Goal: Task Accomplishment & Management: Use online tool/utility

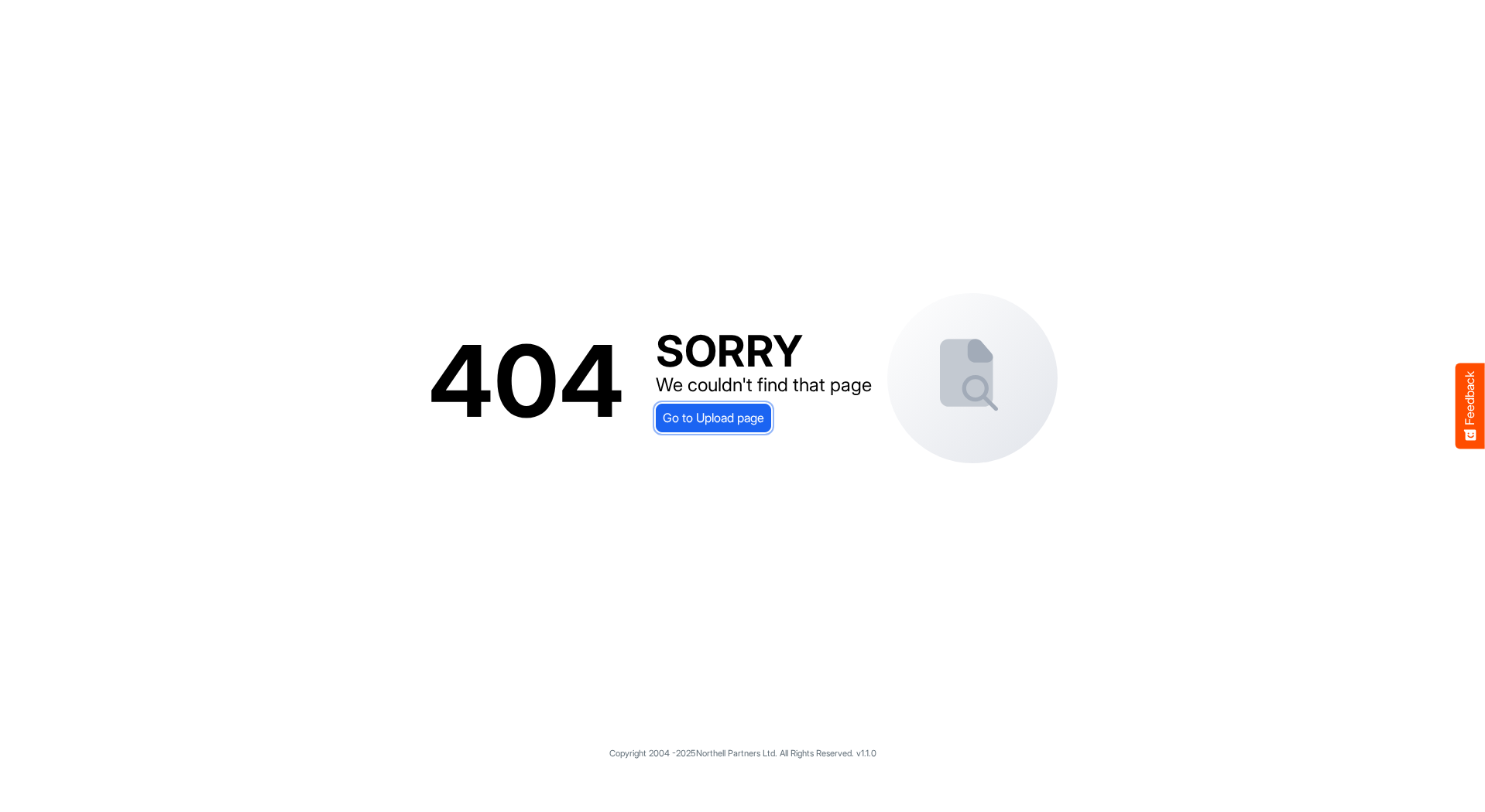
click at [730, 422] on span "Go to Upload page" at bounding box center [713, 417] width 101 height 20
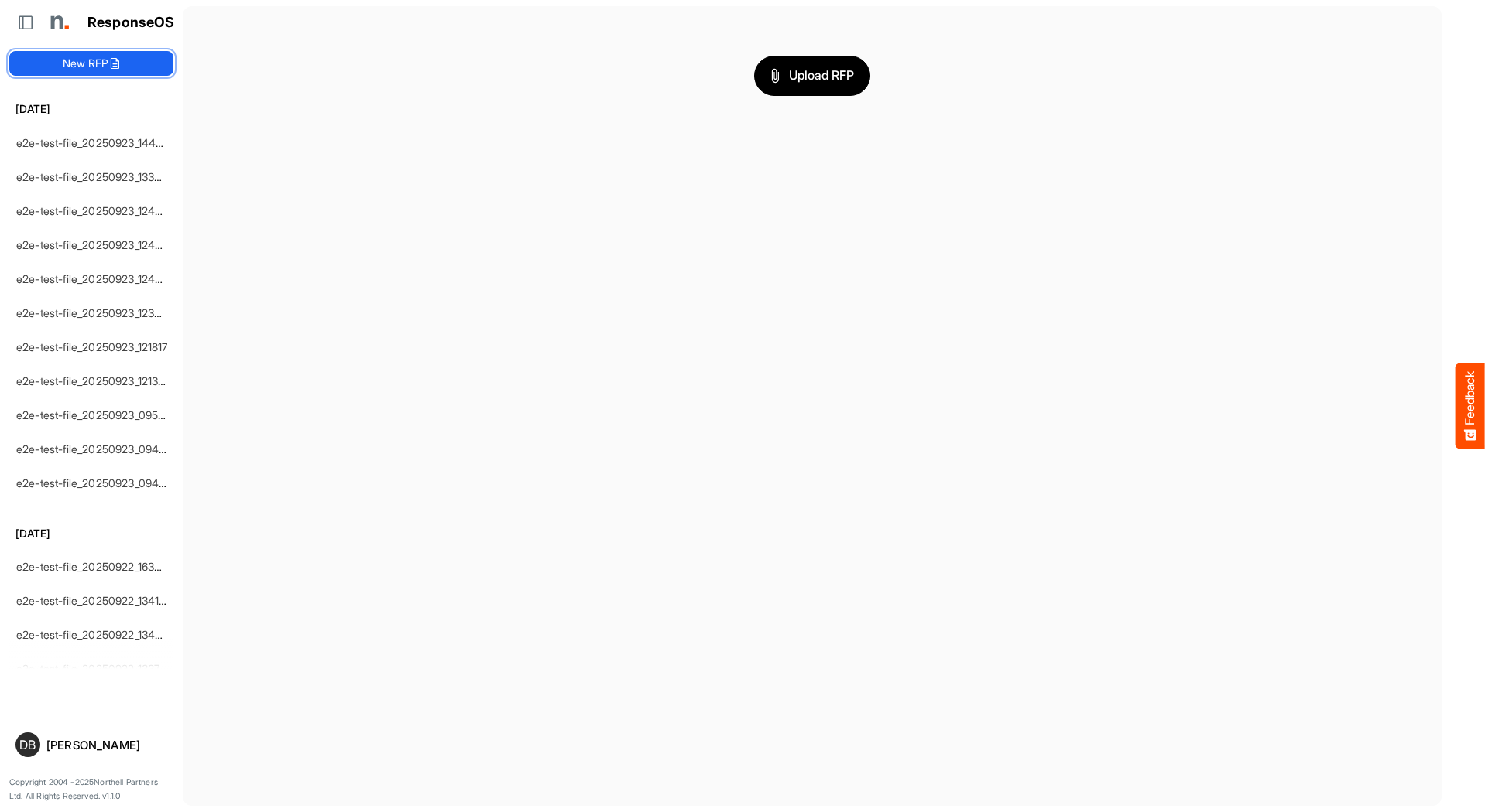
click at [90, 58] on button "New RFP" at bounding box center [90, 63] width 164 height 25
click at [114, 140] on link "e2e-test-file_20250923_144729" at bounding box center [94, 142] width 158 height 13
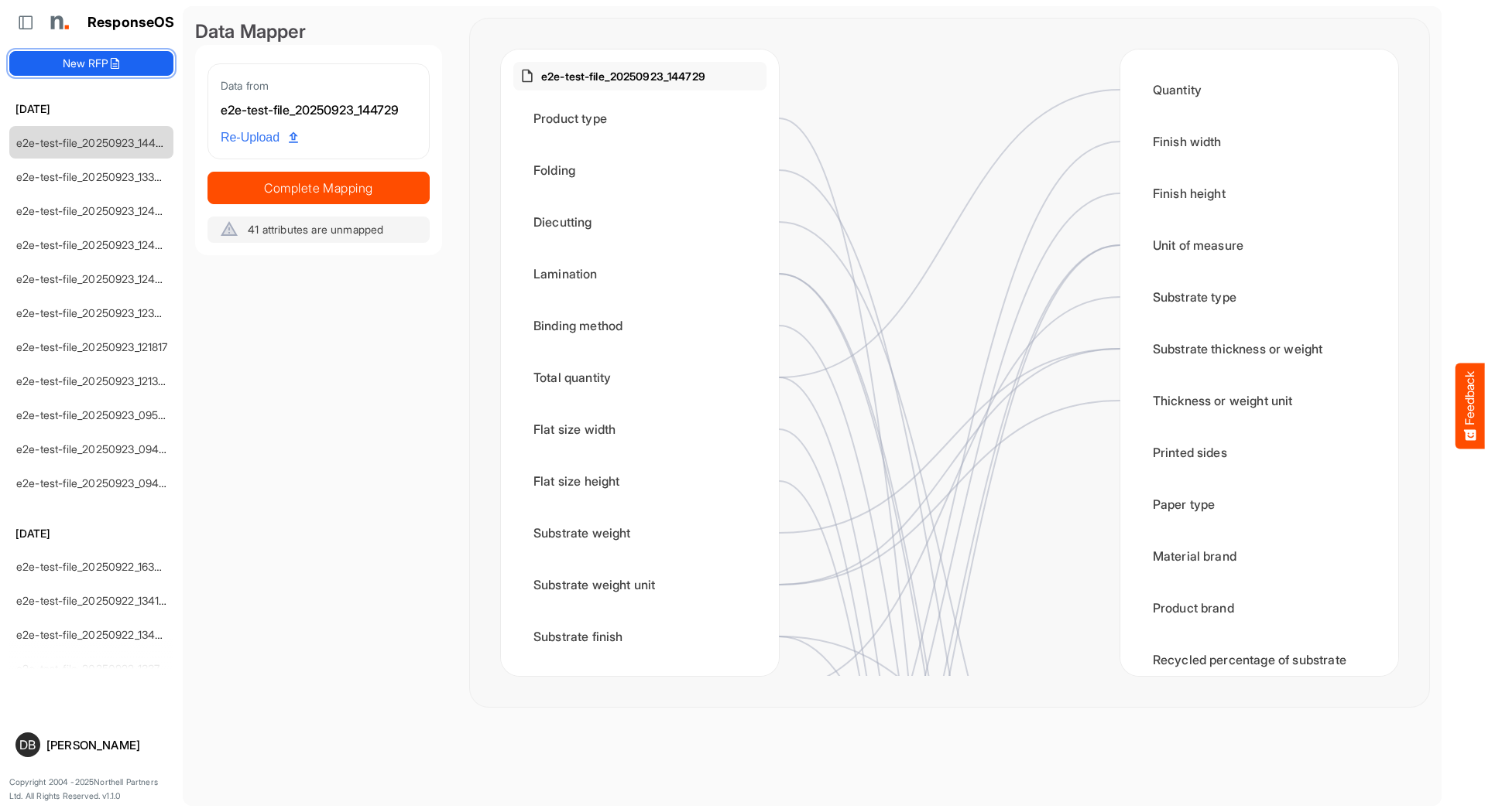
click at [130, 64] on button "New RFP" at bounding box center [90, 63] width 164 height 25
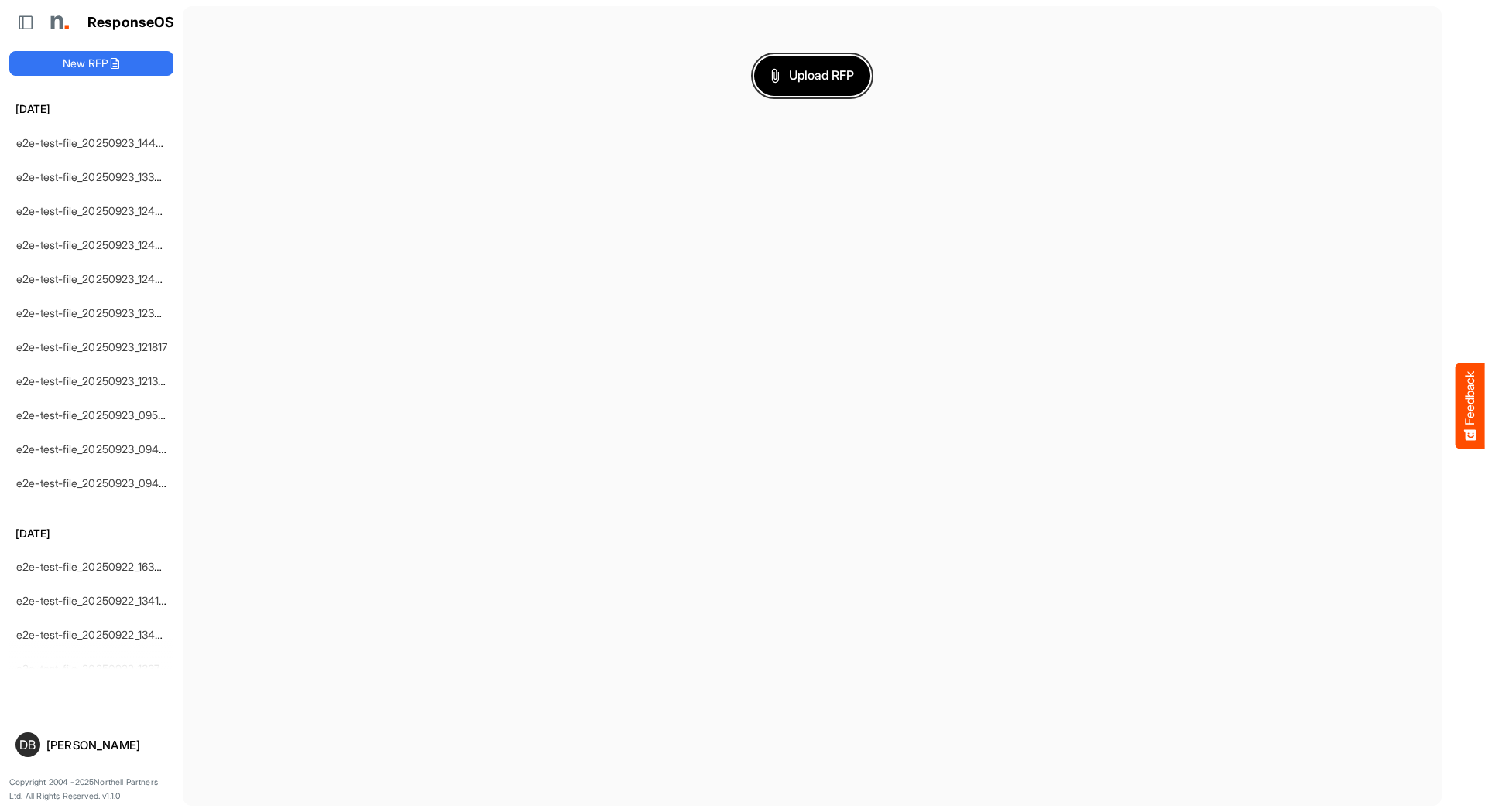
click at [848, 79] on span "Upload RFP" at bounding box center [811, 75] width 83 height 20
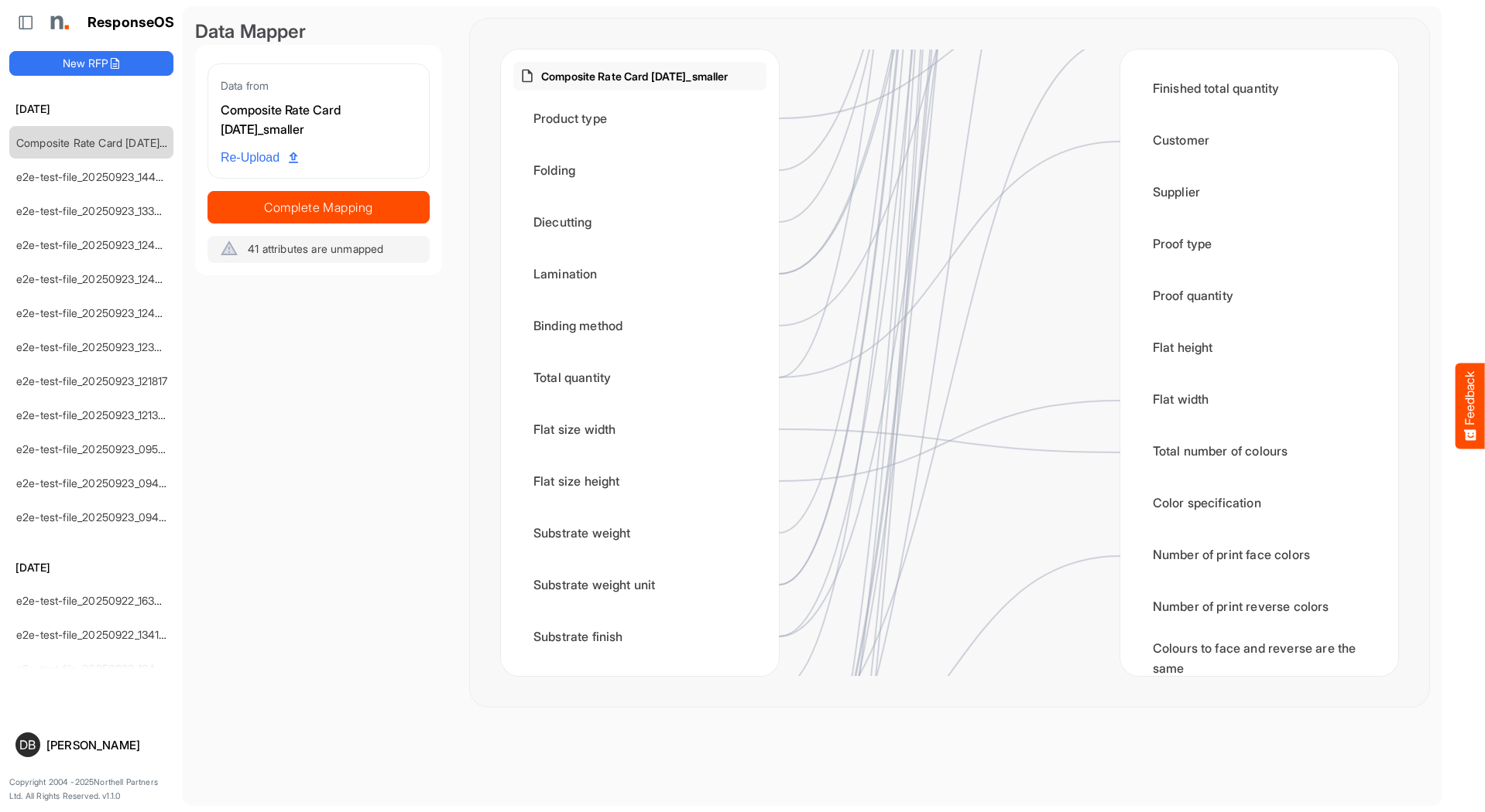
scroll to position [2246, 0]
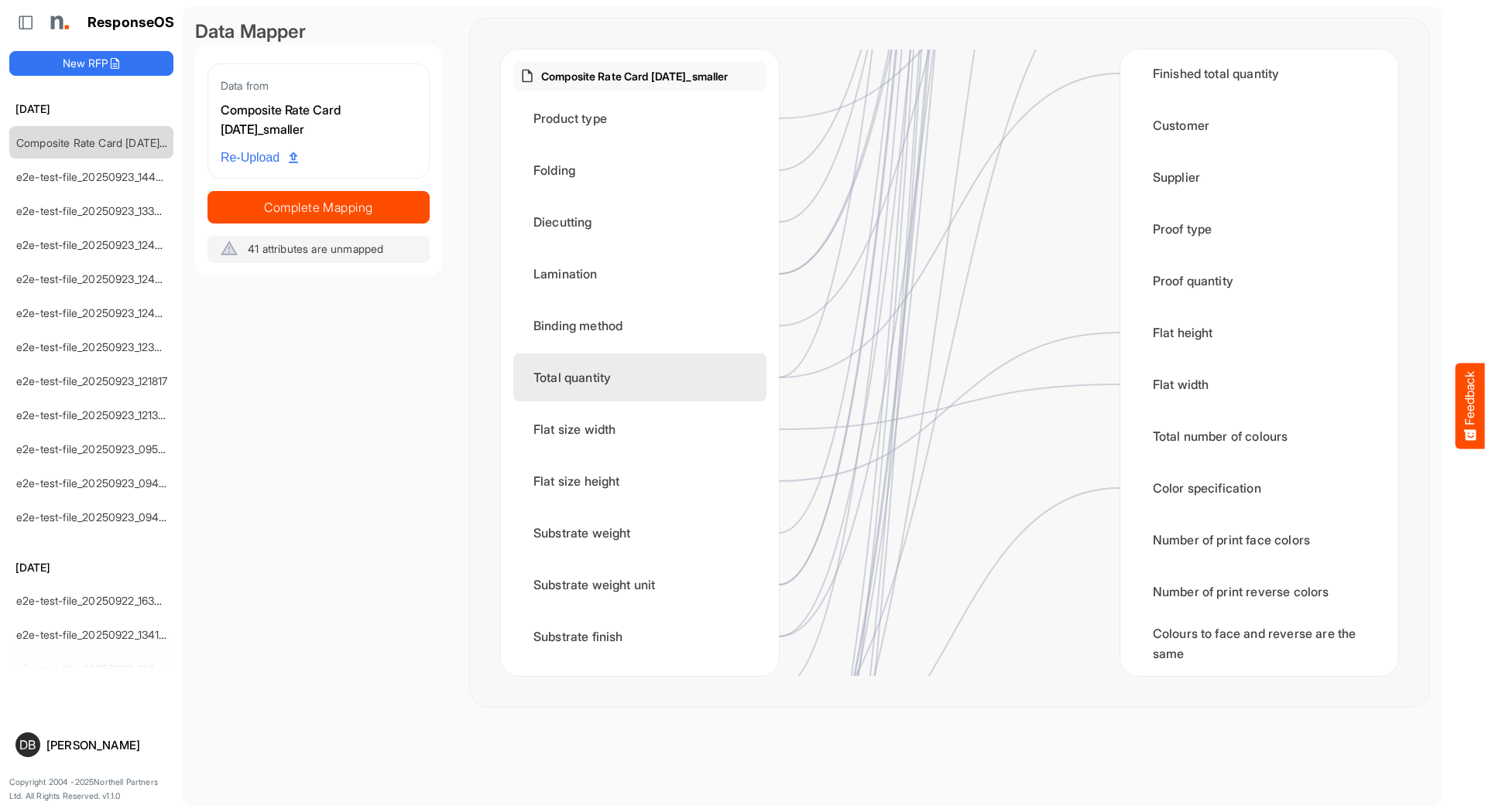
click at [742, 360] on div "Total quantity" at bounding box center [639, 378] width 253 height 48
click at [721, 376] on div "Total quantity" at bounding box center [639, 378] width 253 height 48
click at [596, 383] on div "Total quantity" at bounding box center [639, 378] width 253 height 48
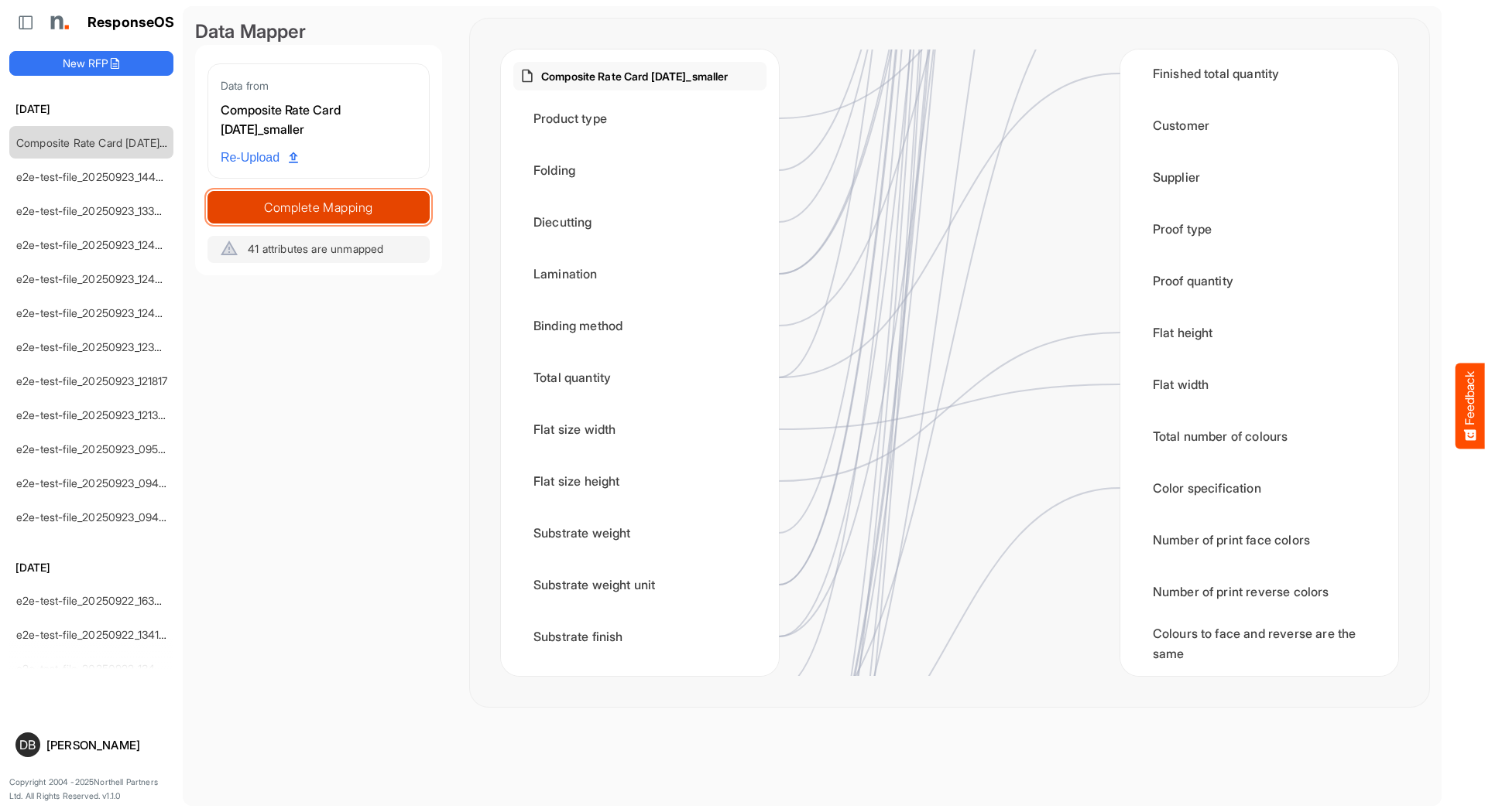
click at [386, 194] on button "Complete Mapping" at bounding box center [318, 207] width 222 height 33
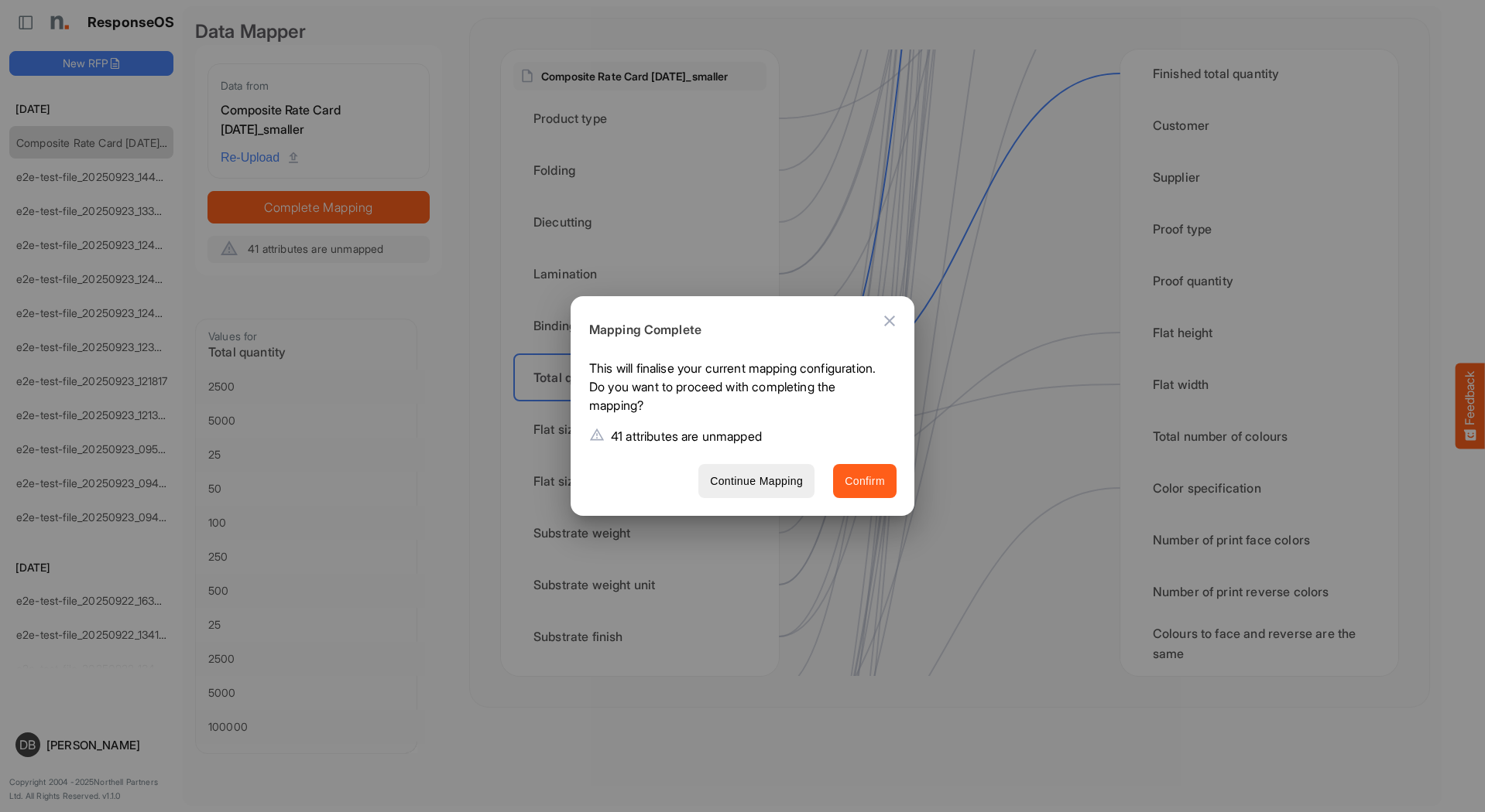
click at [883, 477] on span "Confirm" at bounding box center [864, 482] width 41 height 20
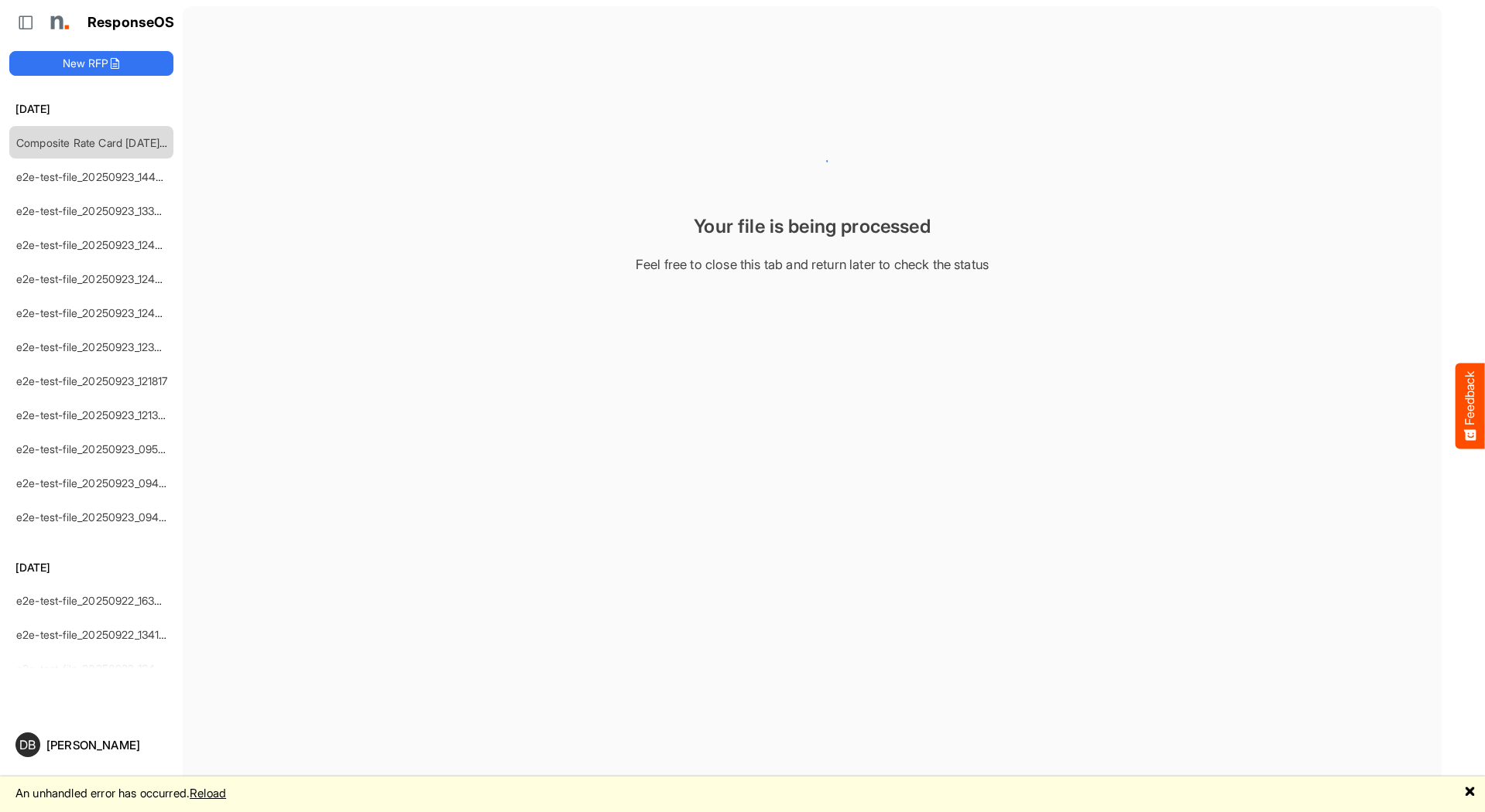
click at [226, 792] on link "Reload" at bounding box center [207, 793] width 37 height 15
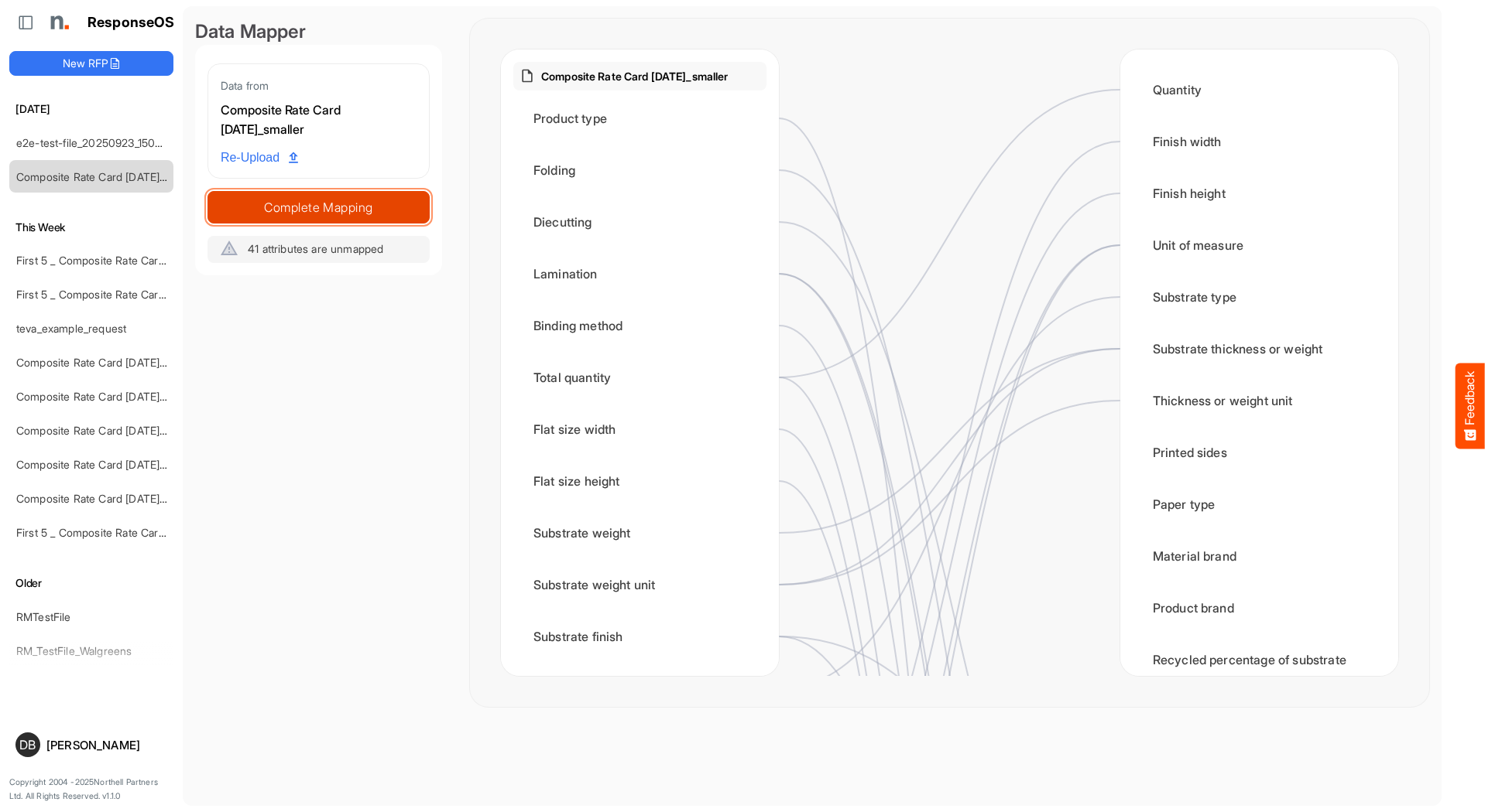
click at [379, 209] on span "Complete Mapping" at bounding box center [318, 207] width 220 height 22
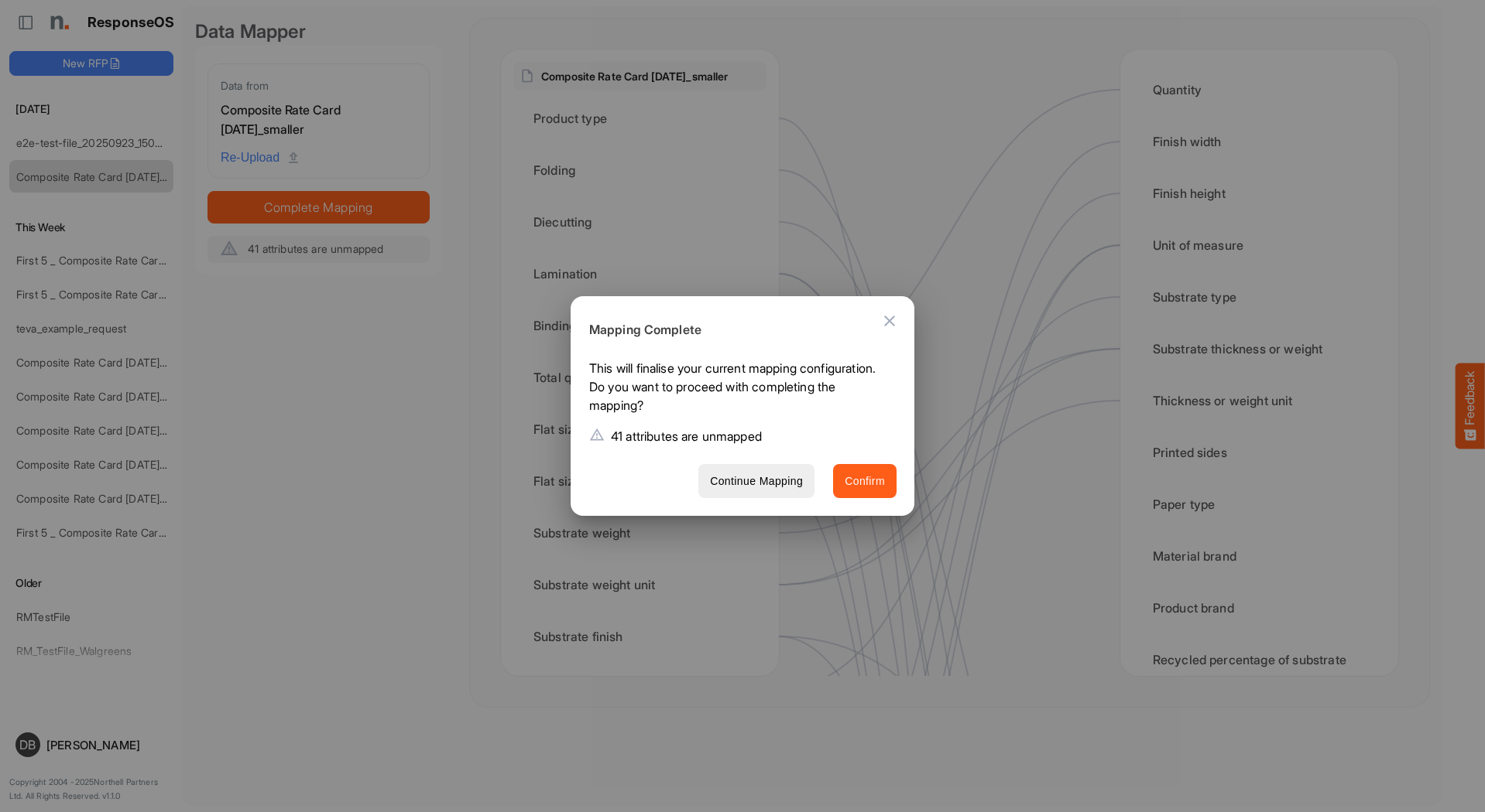
click at [868, 471] on button "Confirm" at bounding box center [865, 481] width 63 height 35
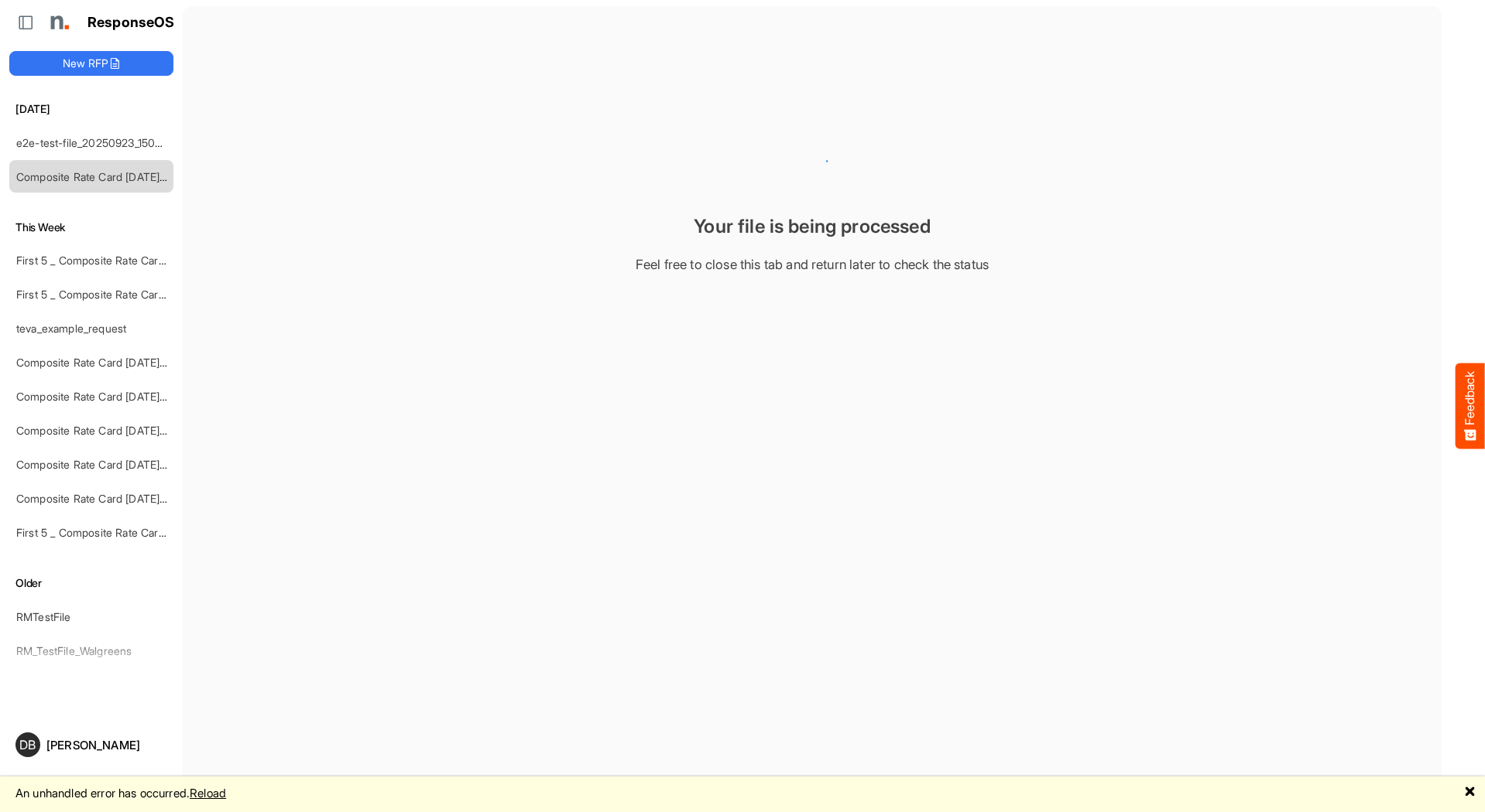
click at [226, 794] on link "Reload" at bounding box center [207, 793] width 37 height 15
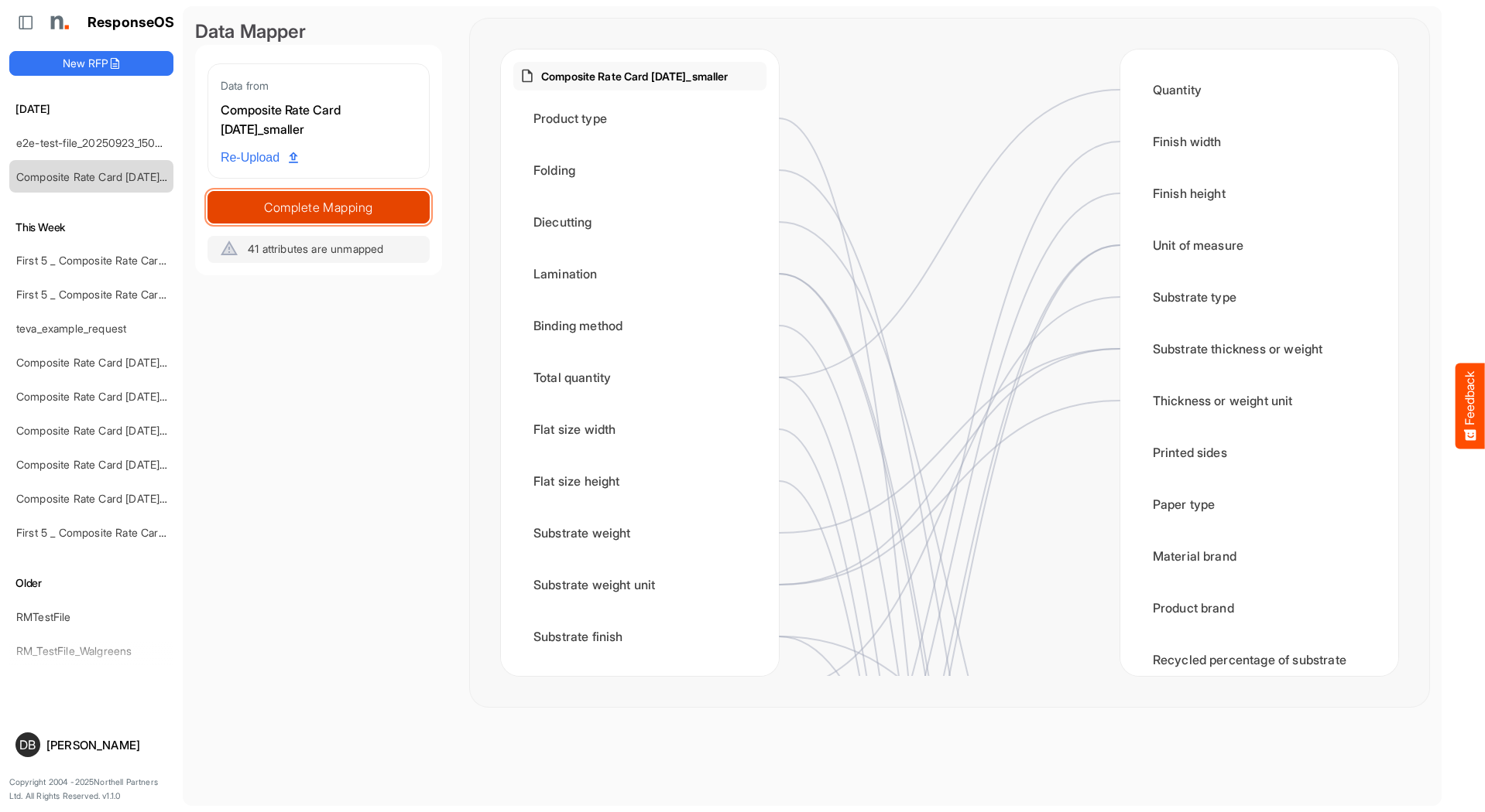
click at [386, 199] on span "Complete Mapping" at bounding box center [318, 207] width 220 height 22
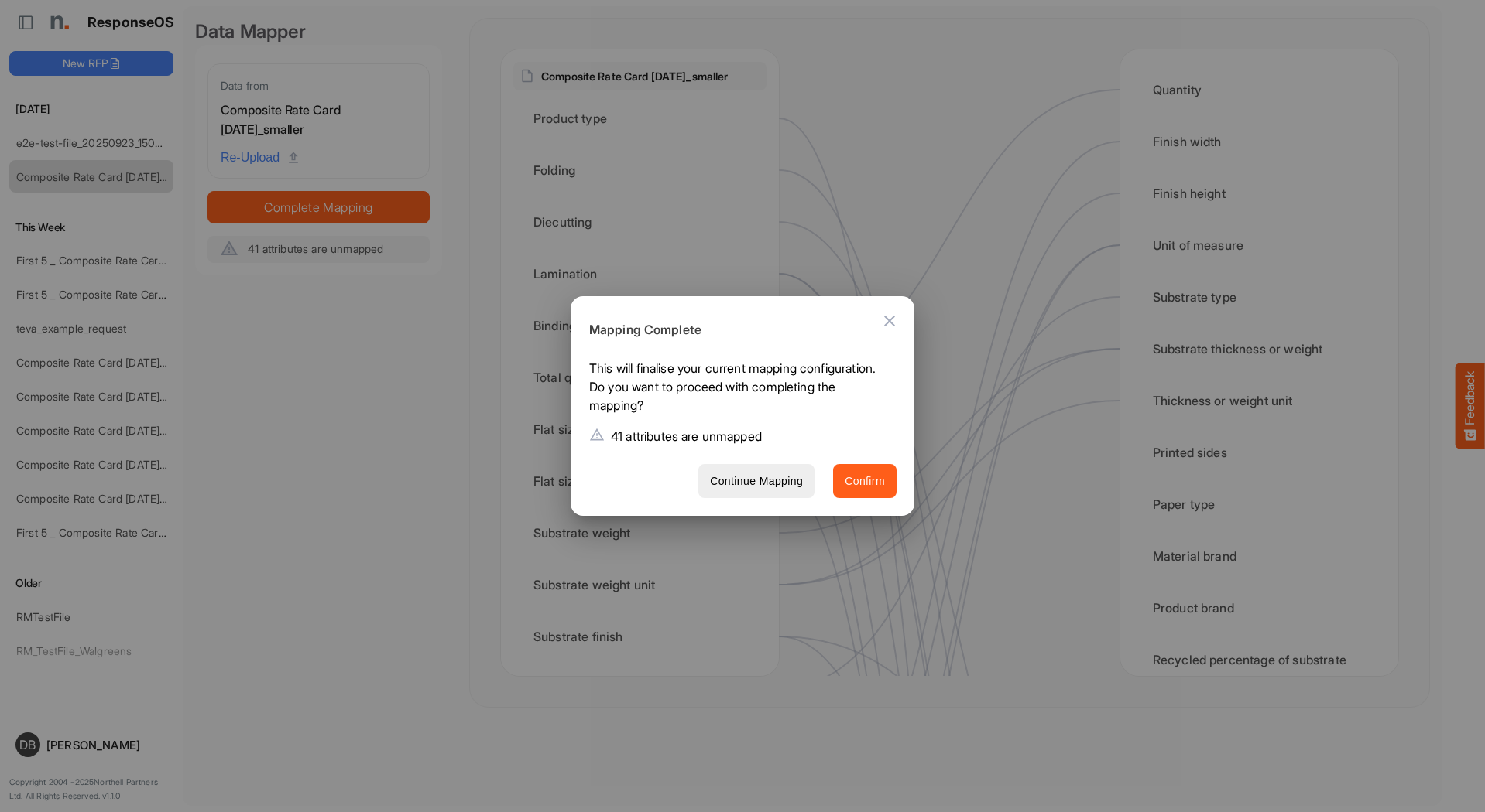
click at [872, 483] on span "Confirm" at bounding box center [864, 482] width 41 height 20
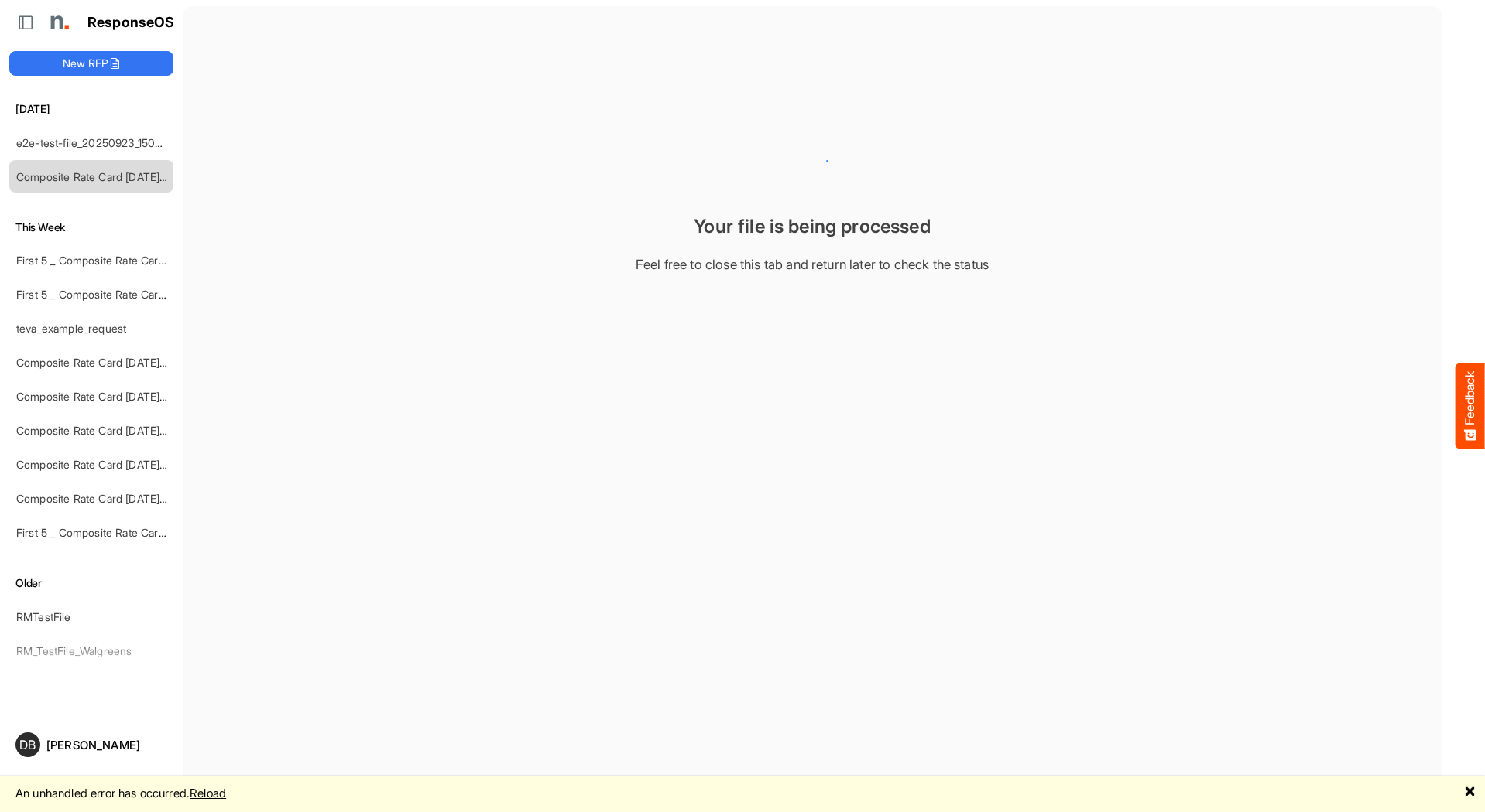
click at [226, 797] on link "Reload" at bounding box center [207, 793] width 37 height 15
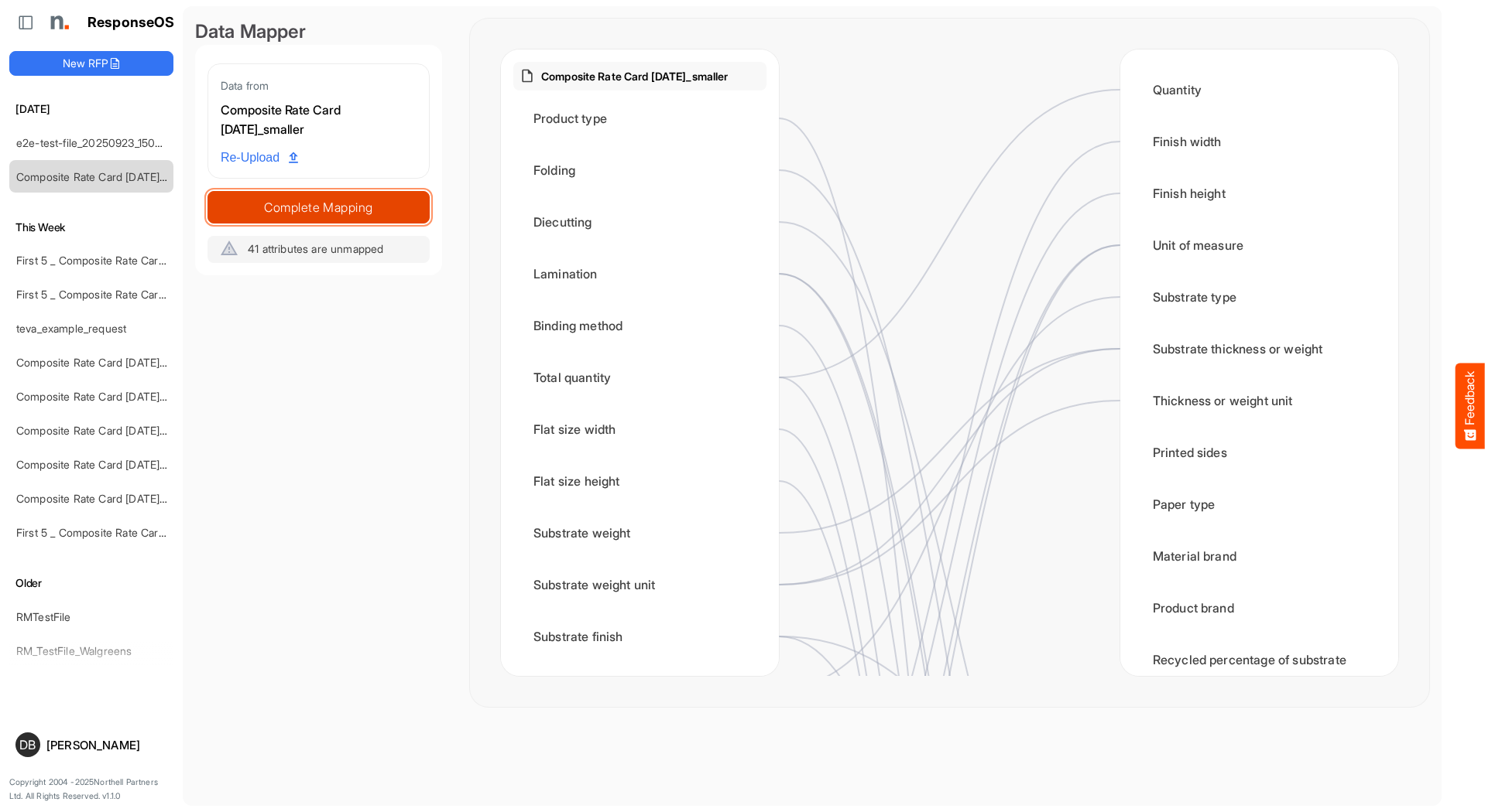
click at [333, 207] on span "Complete Mapping" at bounding box center [318, 207] width 220 height 22
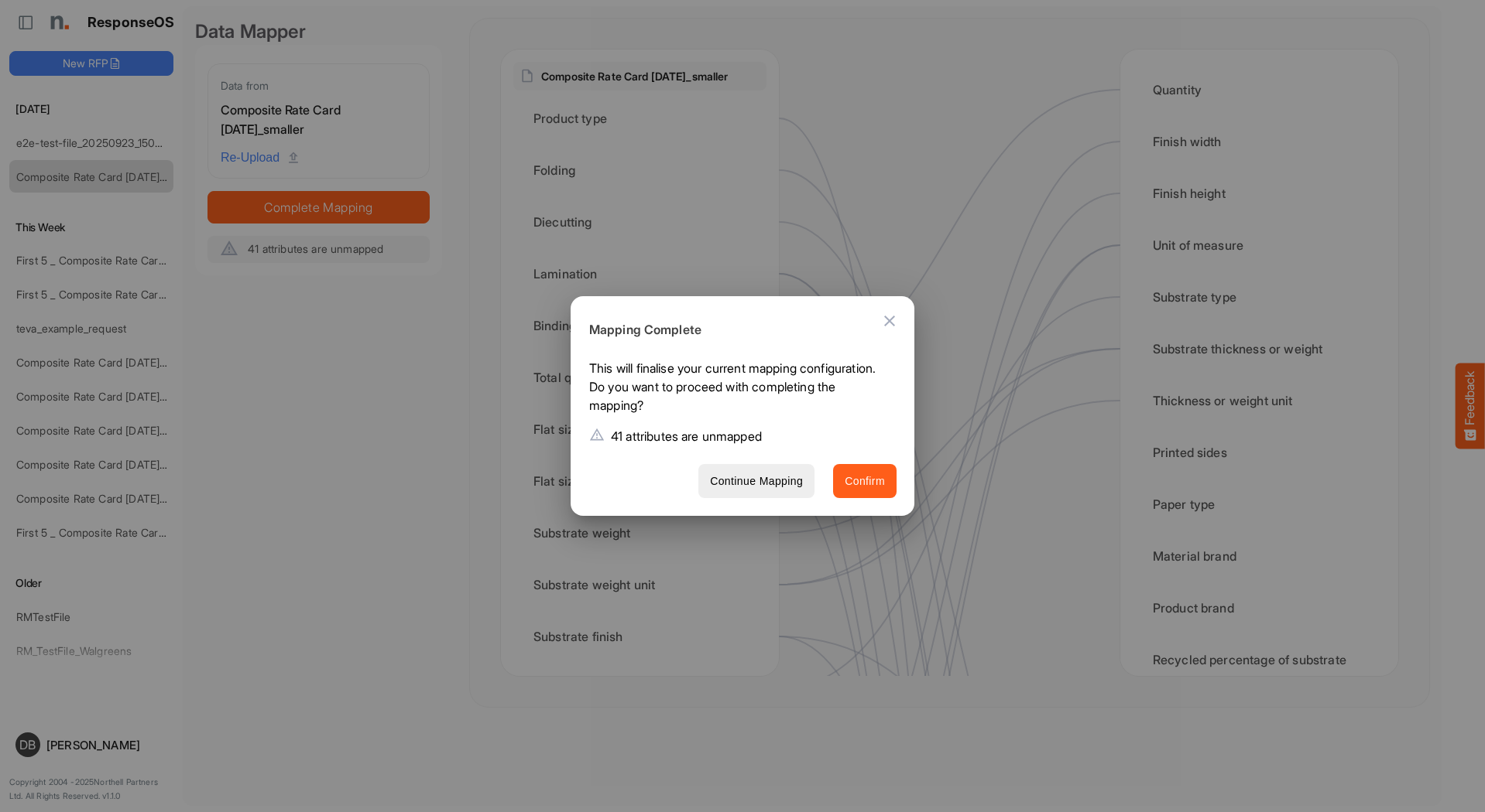
click at [872, 484] on span "Confirm" at bounding box center [864, 482] width 41 height 20
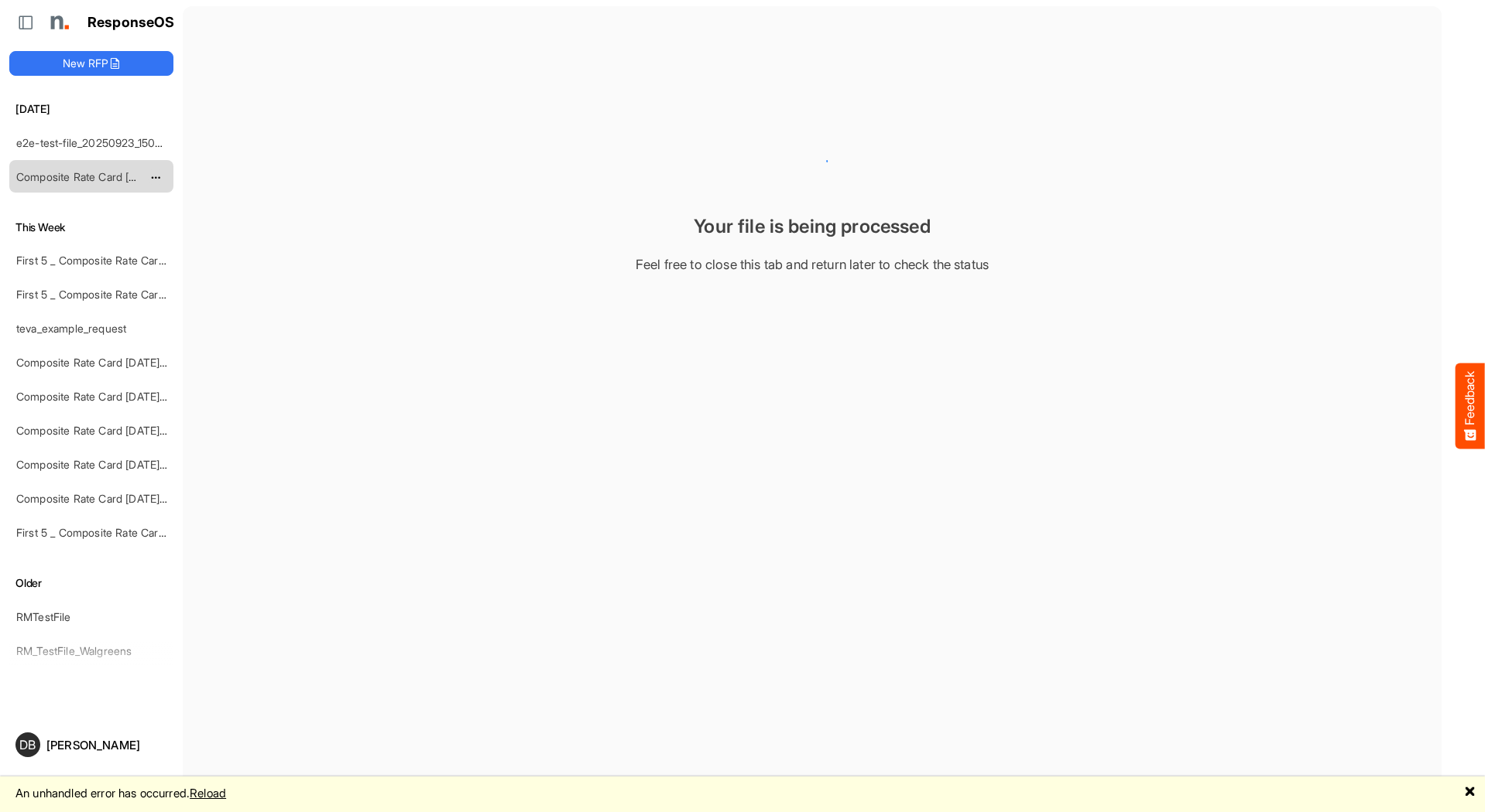
click at [108, 171] on link "Composite Rate Card [DATE]_smaller" at bounding box center [107, 176] width 184 height 13
click at [226, 794] on link "Reload" at bounding box center [207, 793] width 37 height 15
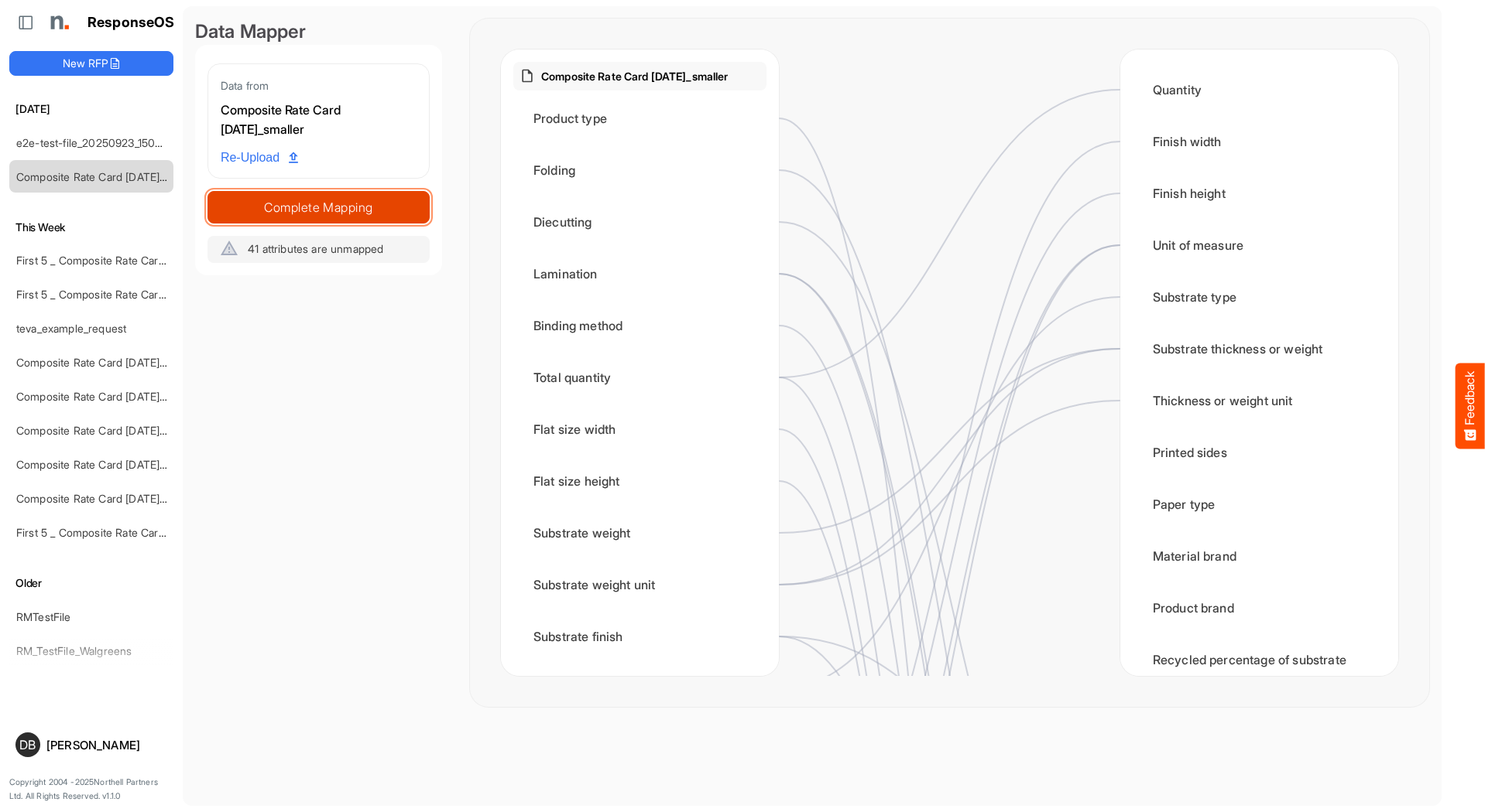
click at [338, 196] on span "Complete Mapping" at bounding box center [318, 207] width 220 height 22
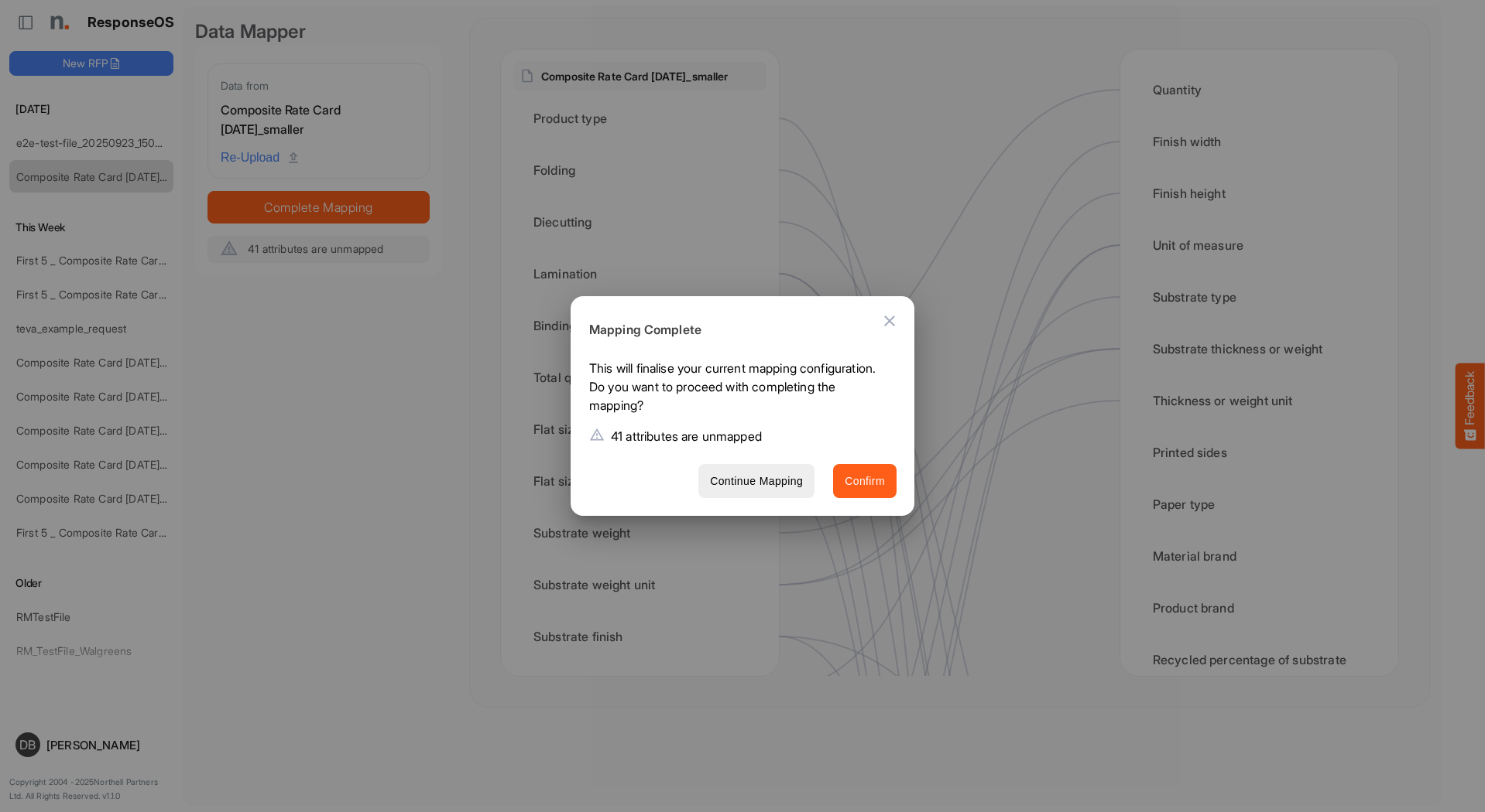
click at [847, 475] on span "Confirm" at bounding box center [864, 482] width 41 height 20
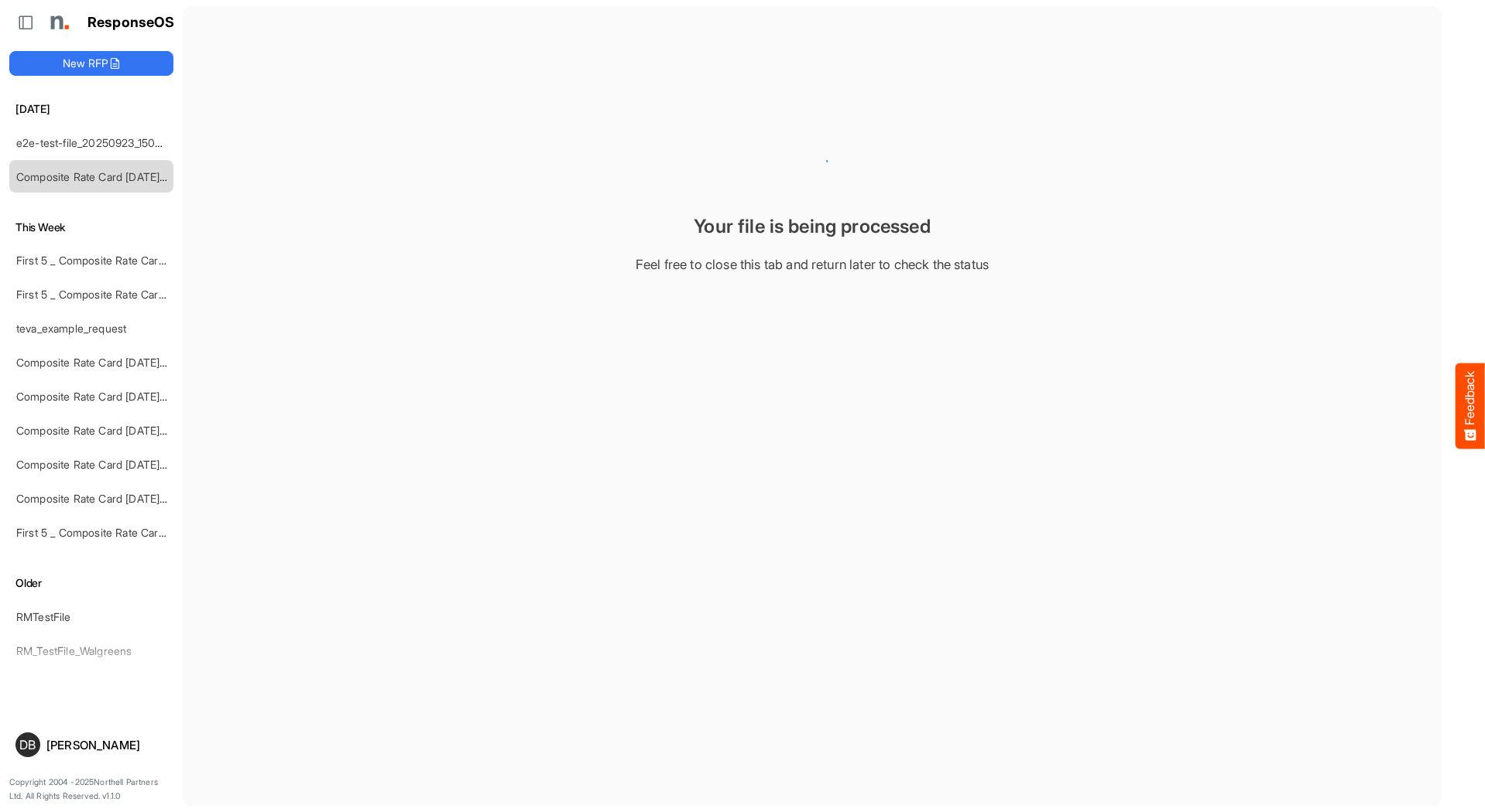
scroll to position [0, 1]
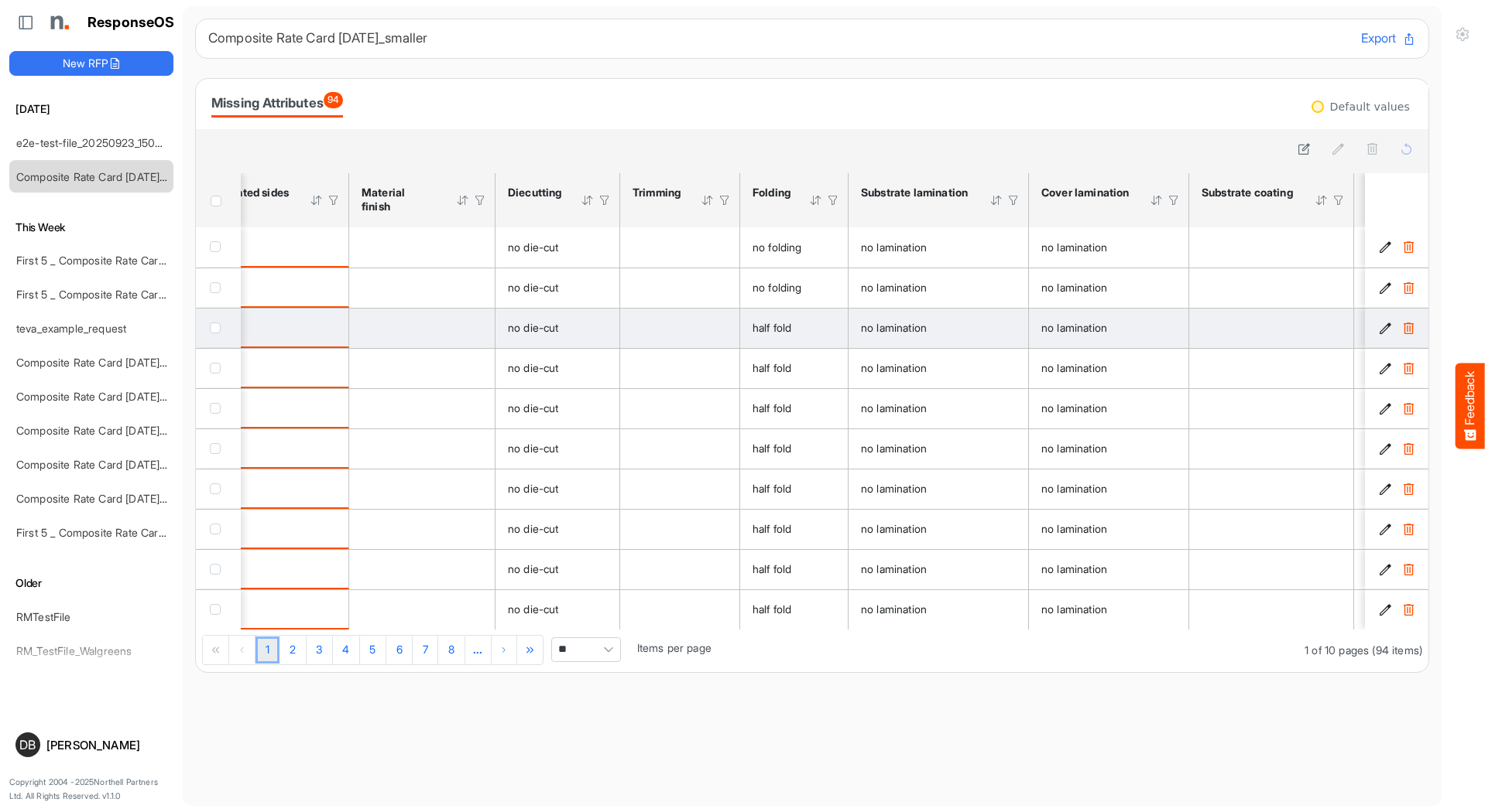
scroll to position [0, 1194]
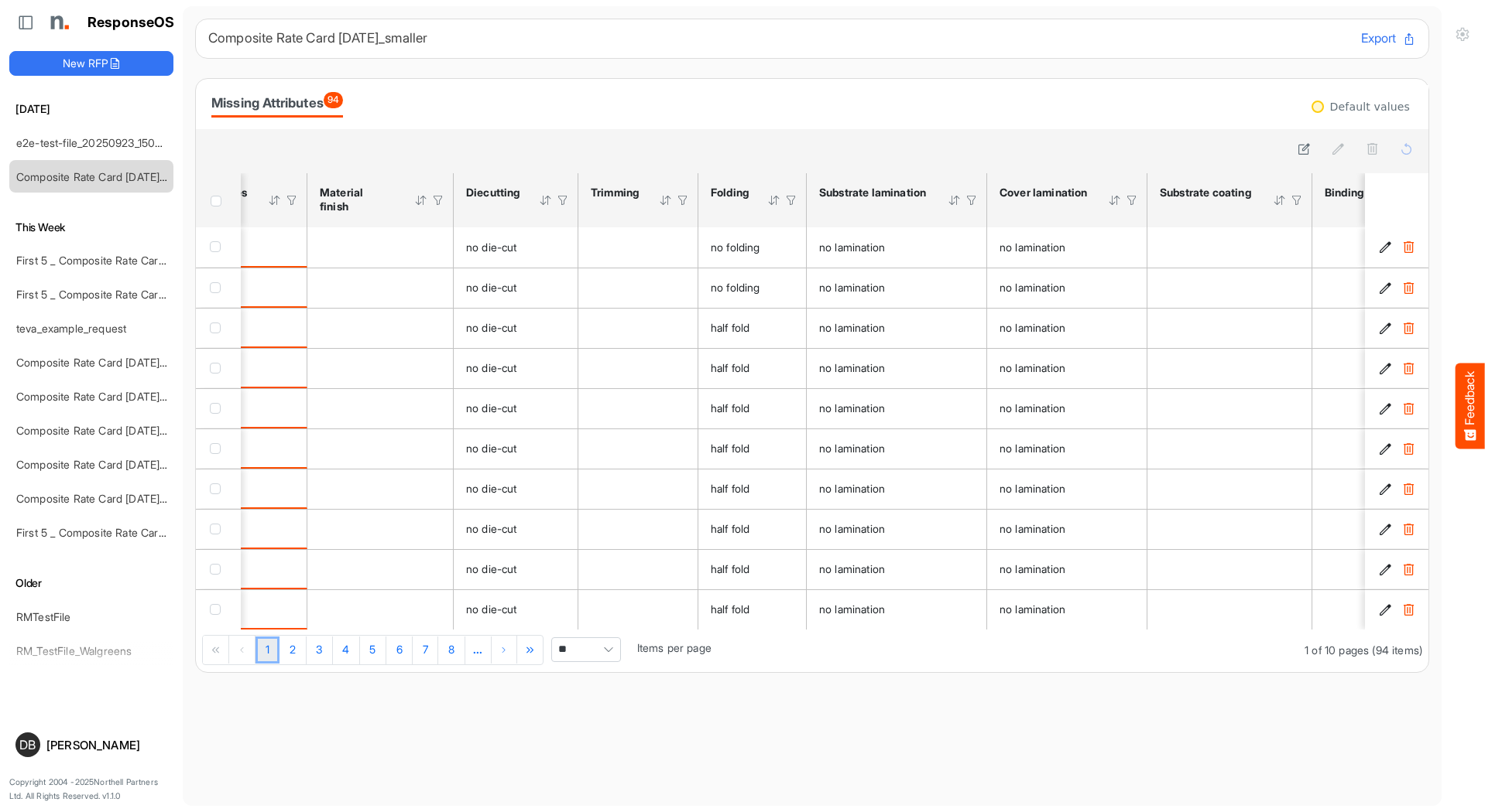
click at [615, 657] on span "Pagerdropdown" at bounding box center [608, 649] width 23 height 23
click at [590, 773] on li "All" at bounding box center [591, 776] width 68 height 23
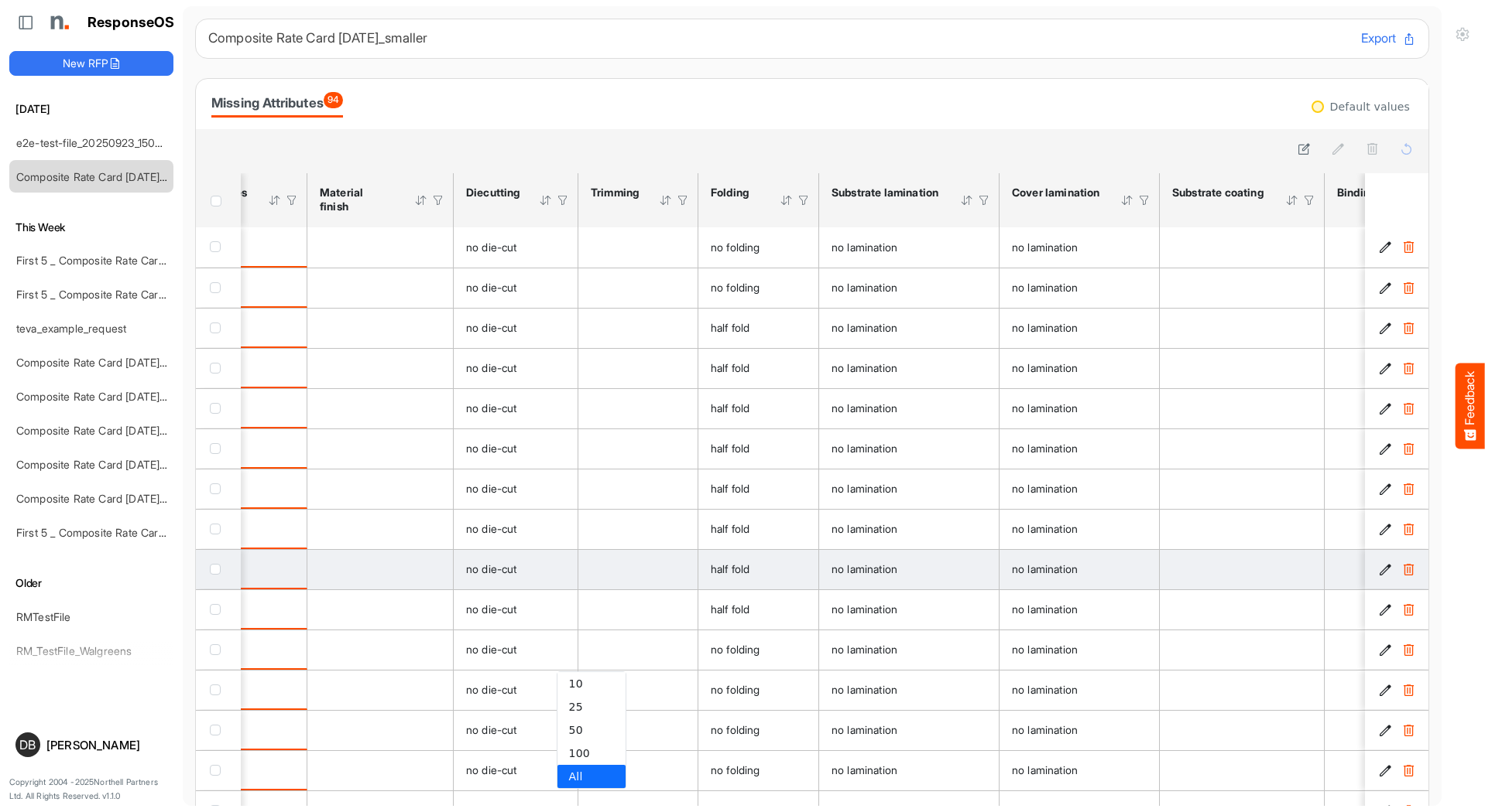
type input "***"
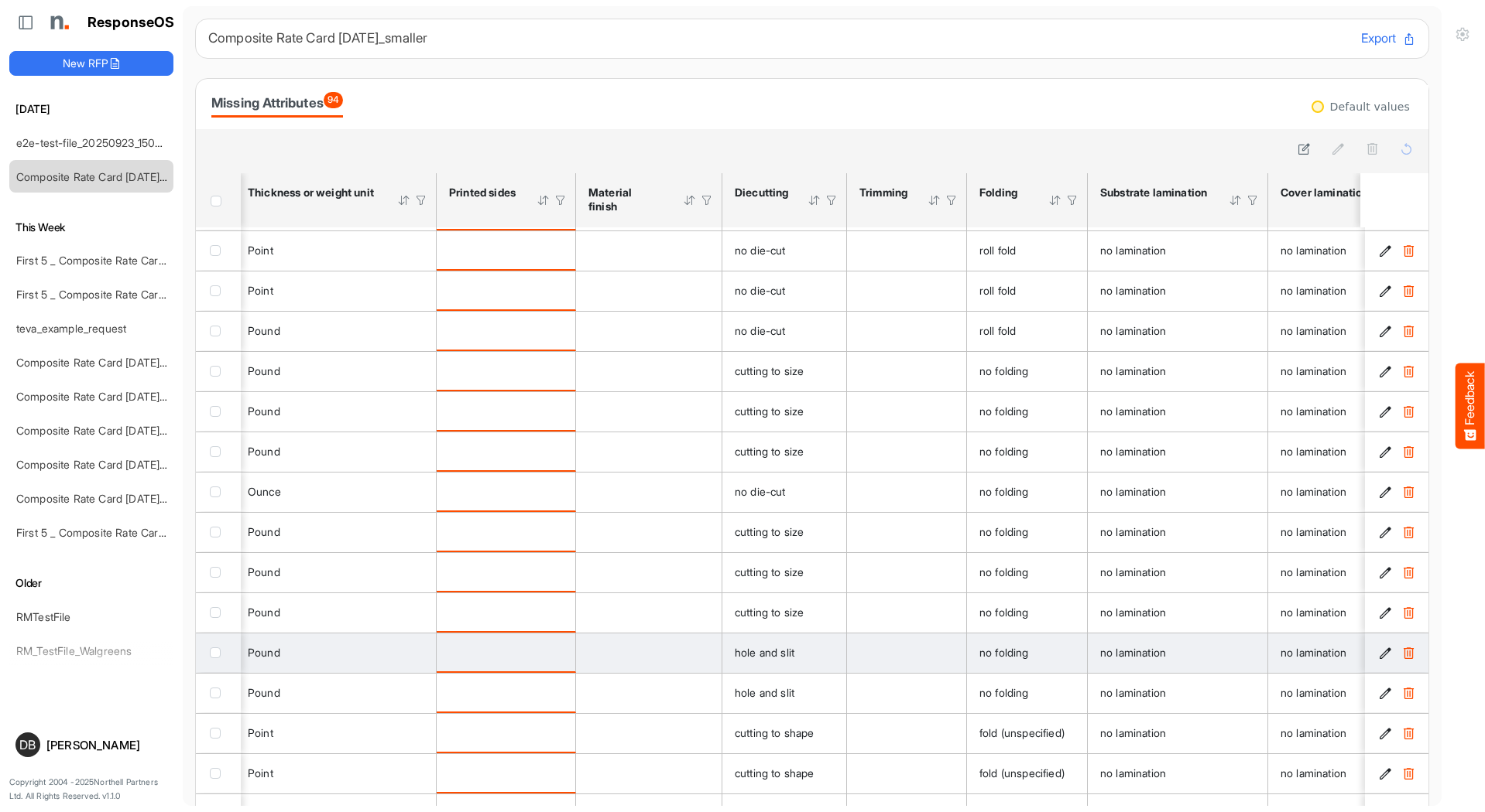
scroll to position [0, 788]
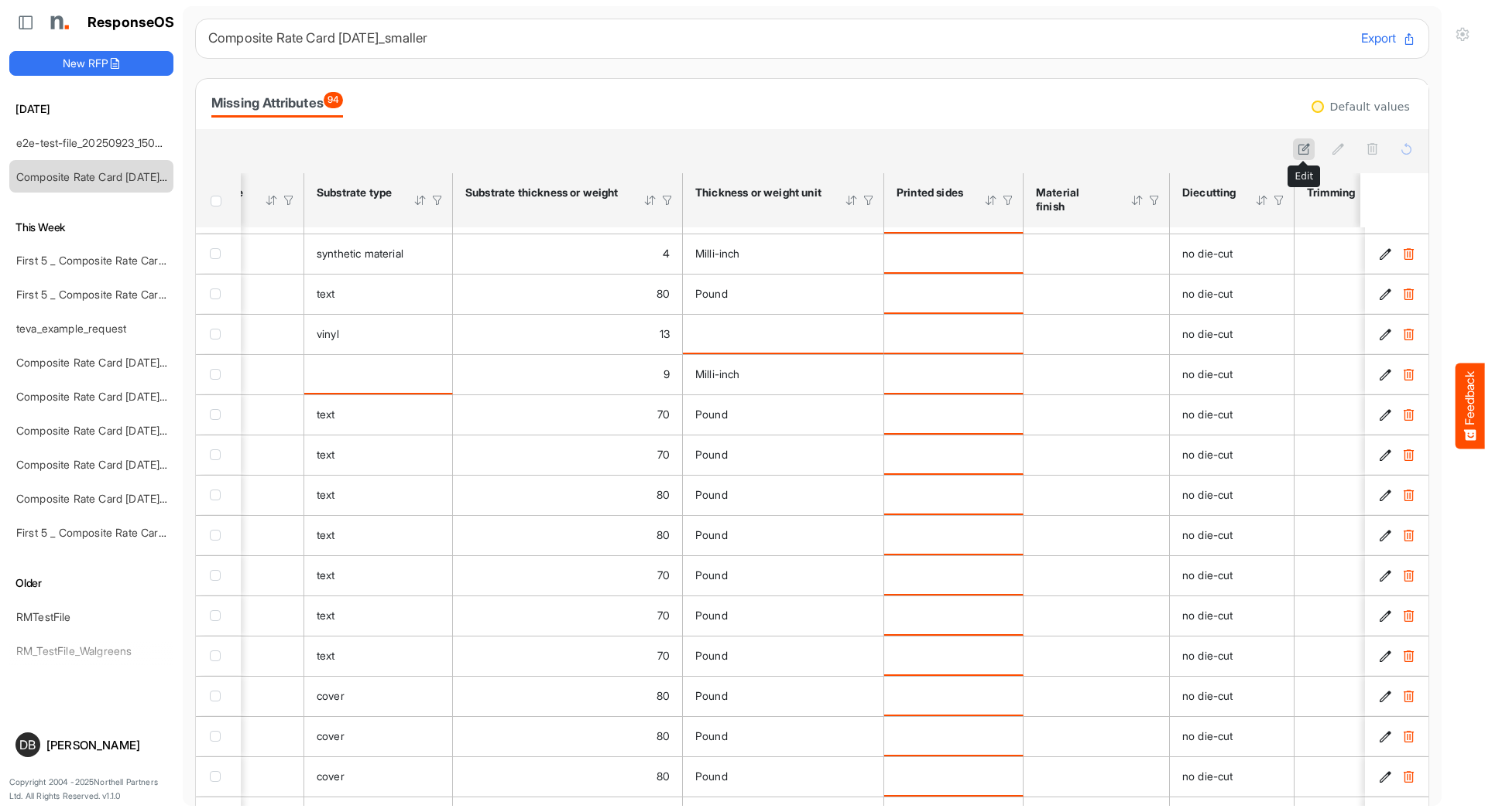
click at [1307, 147] on icon at bounding box center [1303, 149] width 13 height 13
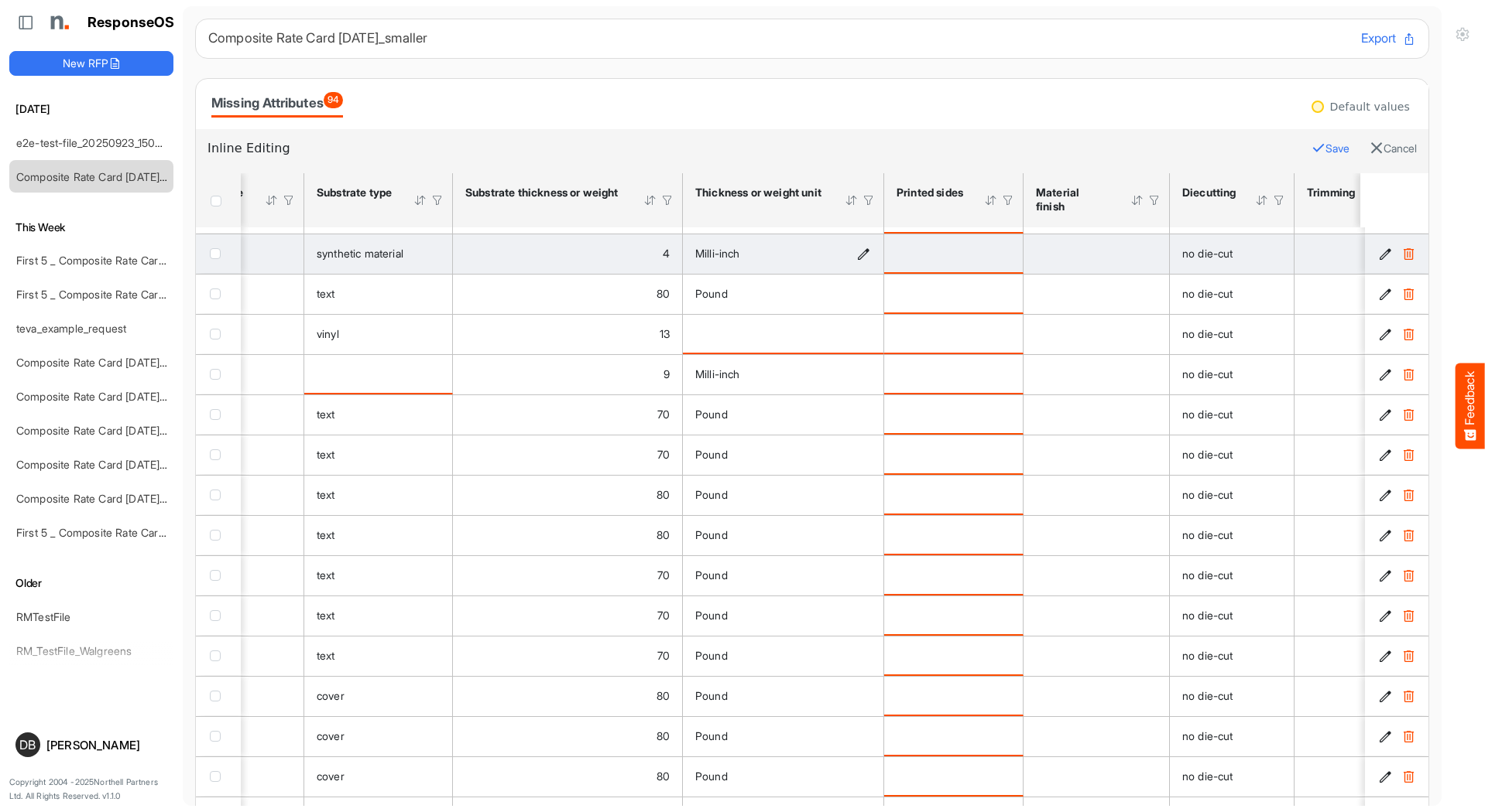
click at [862, 248] on icon "Milli-inch is template cell Column Header httpsnorthellcomontologiesmapping-rul…" at bounding box center [863, 254] width 13 height 13
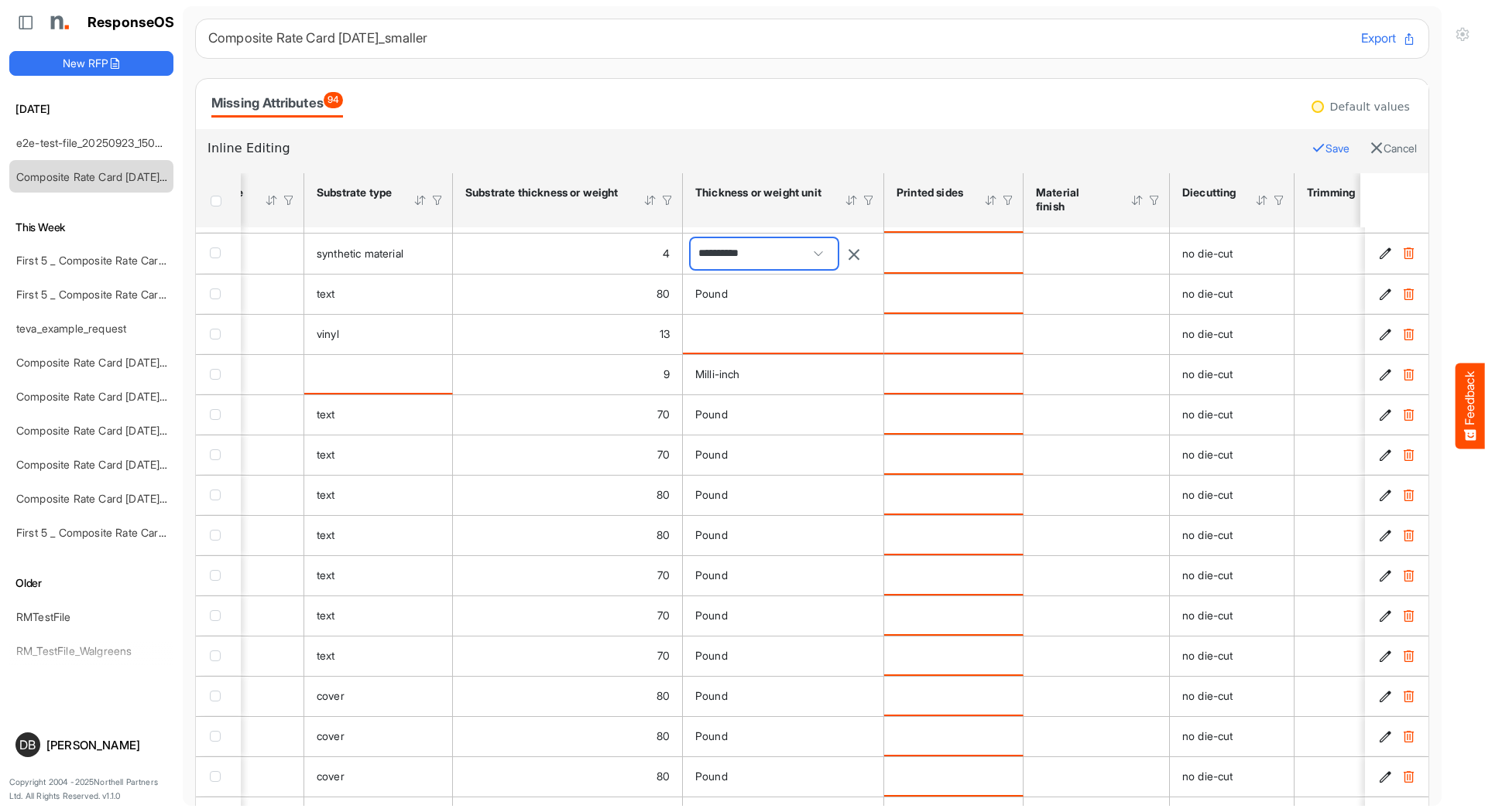
click at [830, 251] on span at bounding box center [817, 253] width 23 height 23
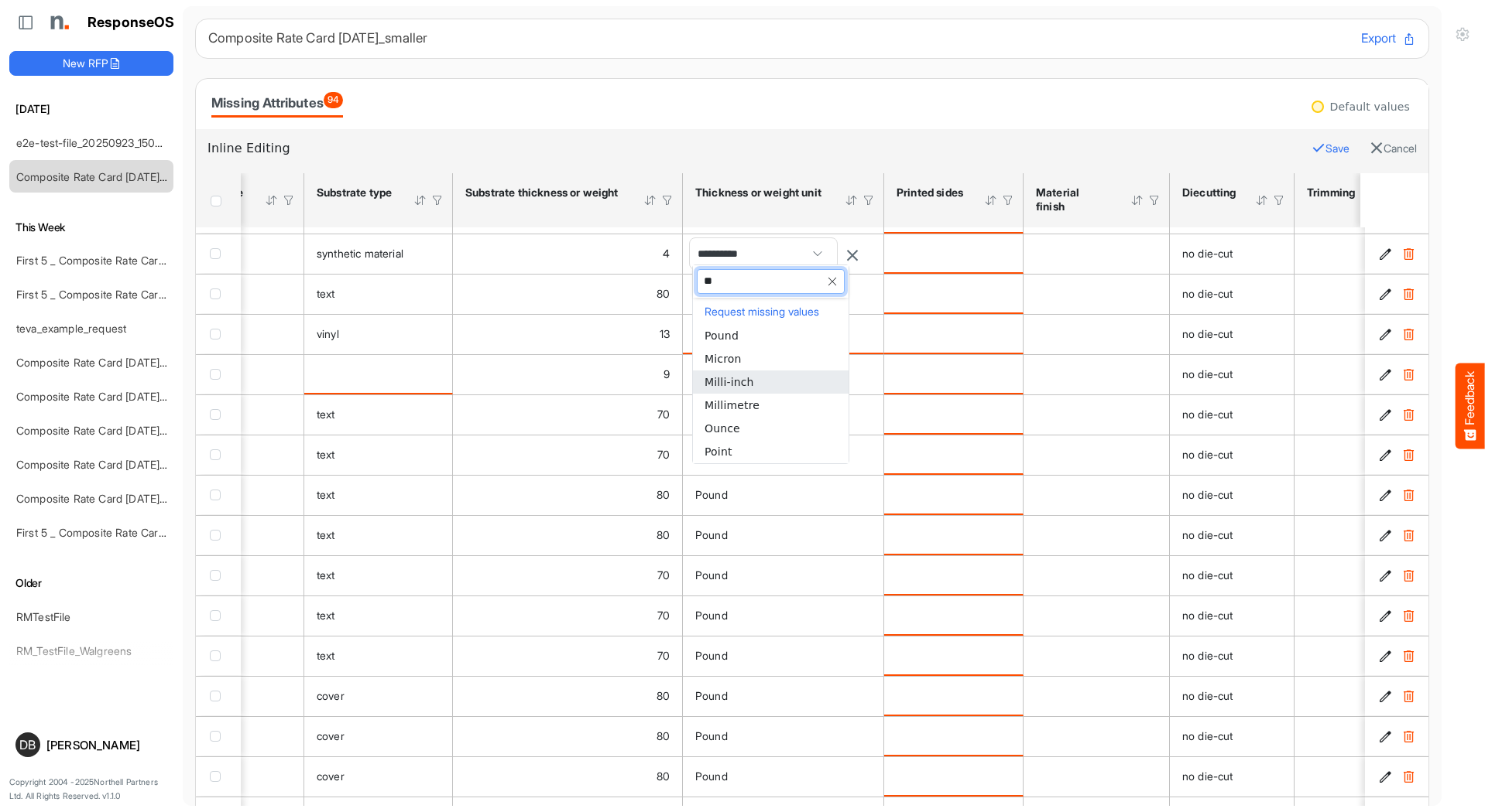
type input "***"
click at [858, 106] on div "Missing Attributes 94" at bounding box center [811, 103] width 1201 height 27
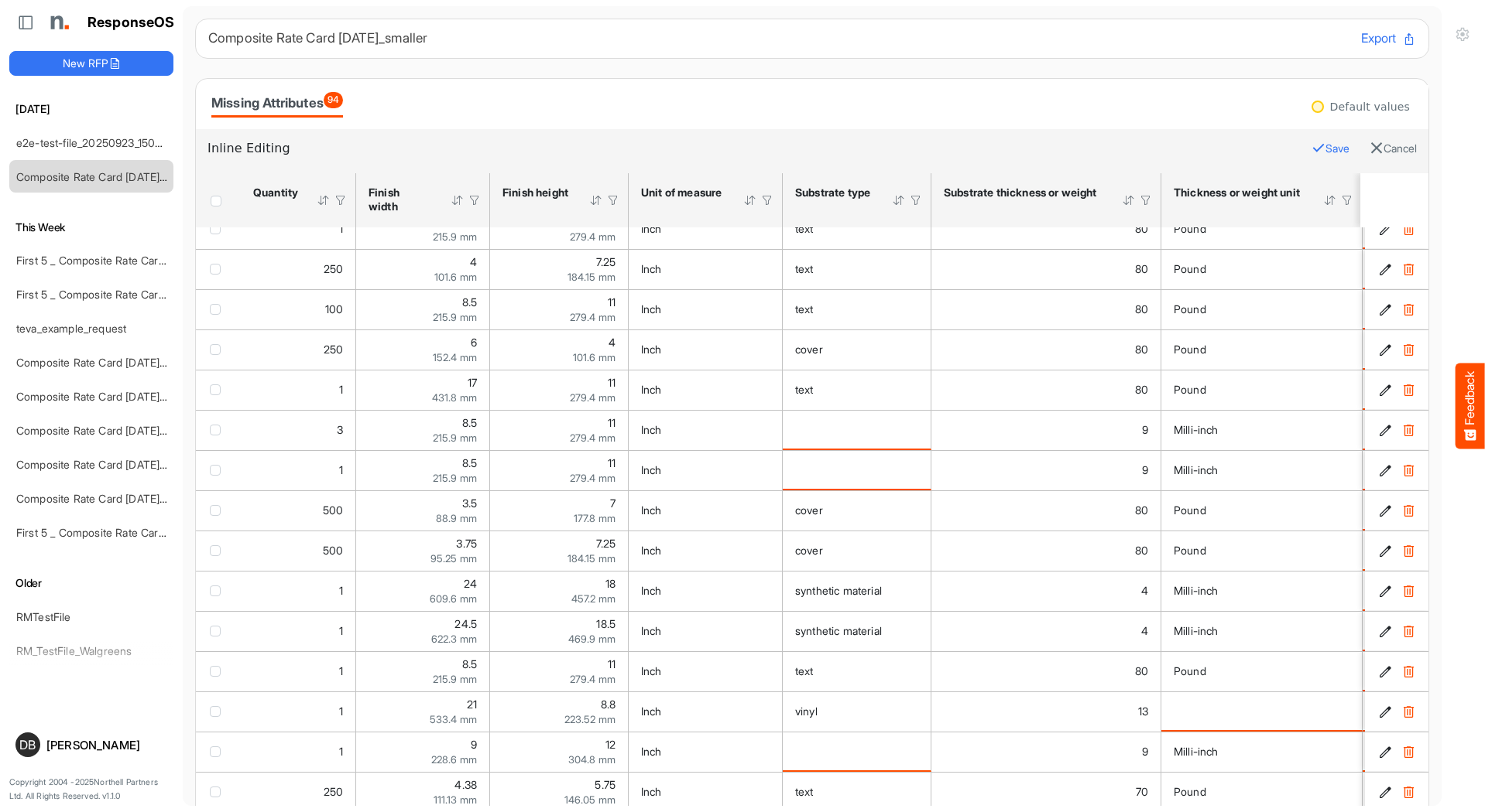
drag, startPoint x: 1425, startPoint y: 19, endPoint x: 1310, endPoint y: 35, distance: 116.1
click at [1370, 18] on main "Composite Rate Card [DATE]_smaller Export Missing Attributes 94 Default values …" at bounding box center [811, 406] width 1259 height 800
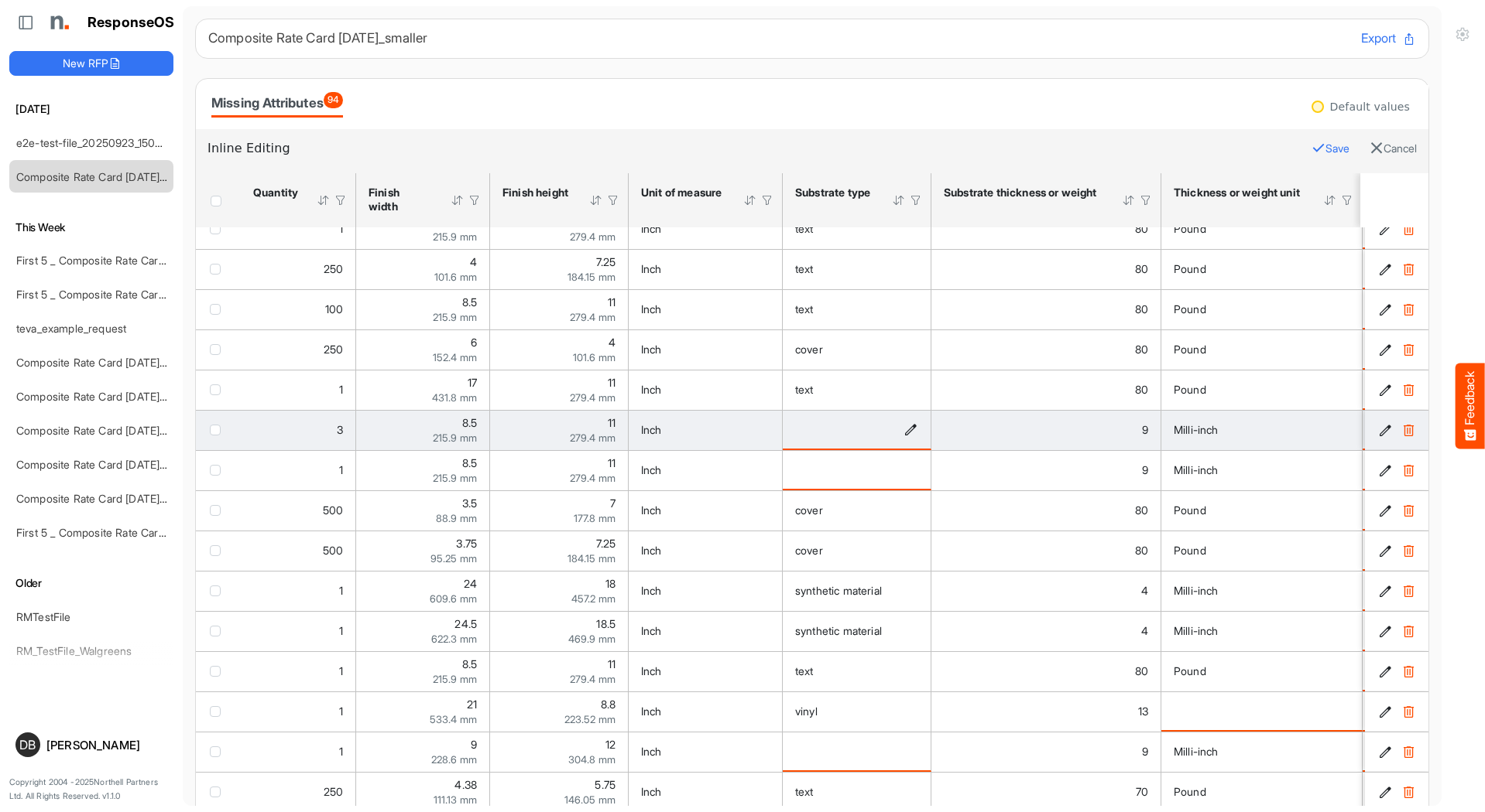
click at [911, 436] on icon "is template cell Column Header httpsnorthellcomontologiesmapping-rulesmaterialh…" at bounding box center [910, 429] width 13 height 13
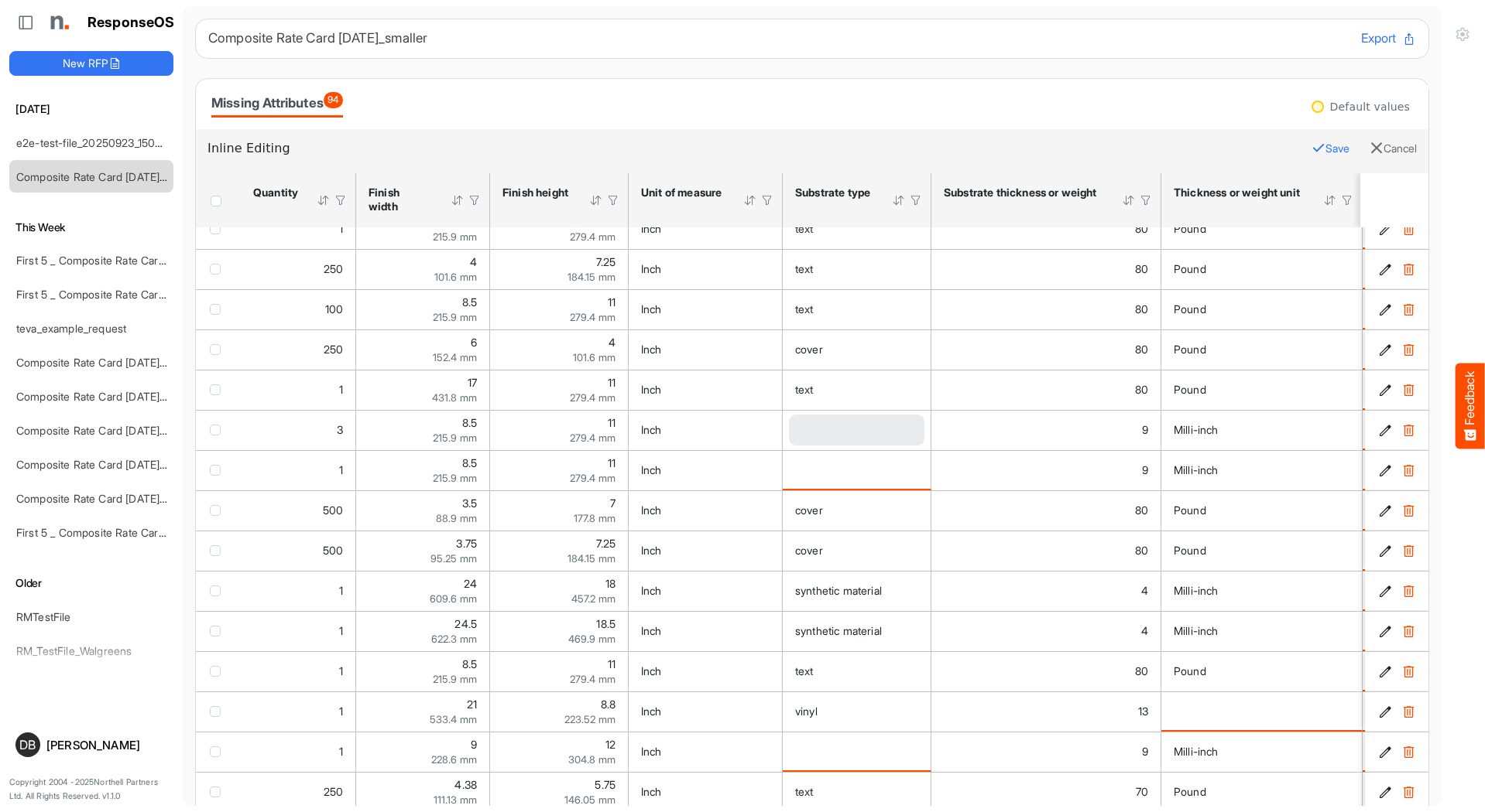
click at [728, 153] on h6 "Inline Editing" at bounding box center [753, 149] width 1092 height 20
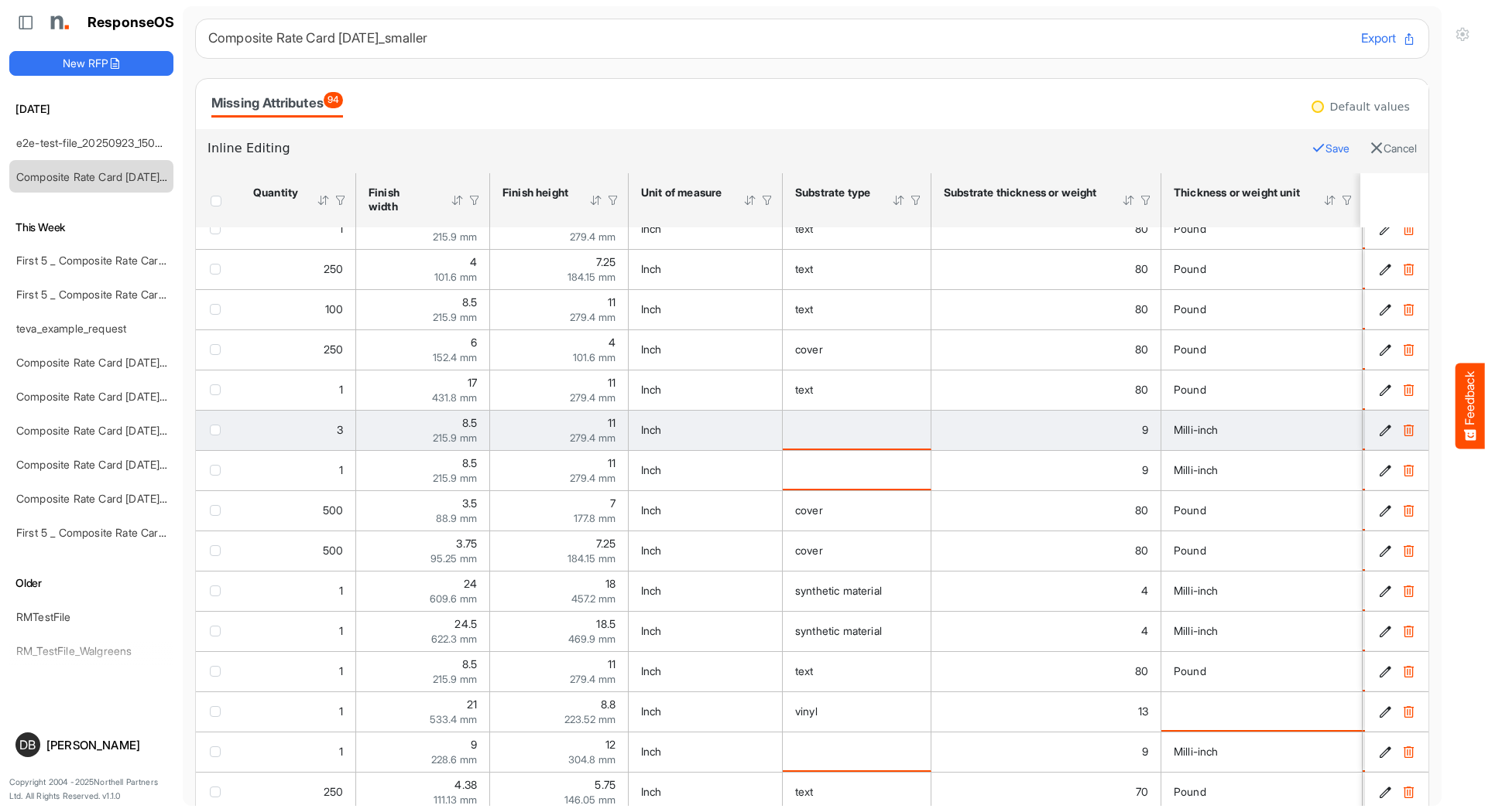
click at [721, 116] on div "Missing Attributes 94" at bounding box center [811, 103] width 1201 height 27
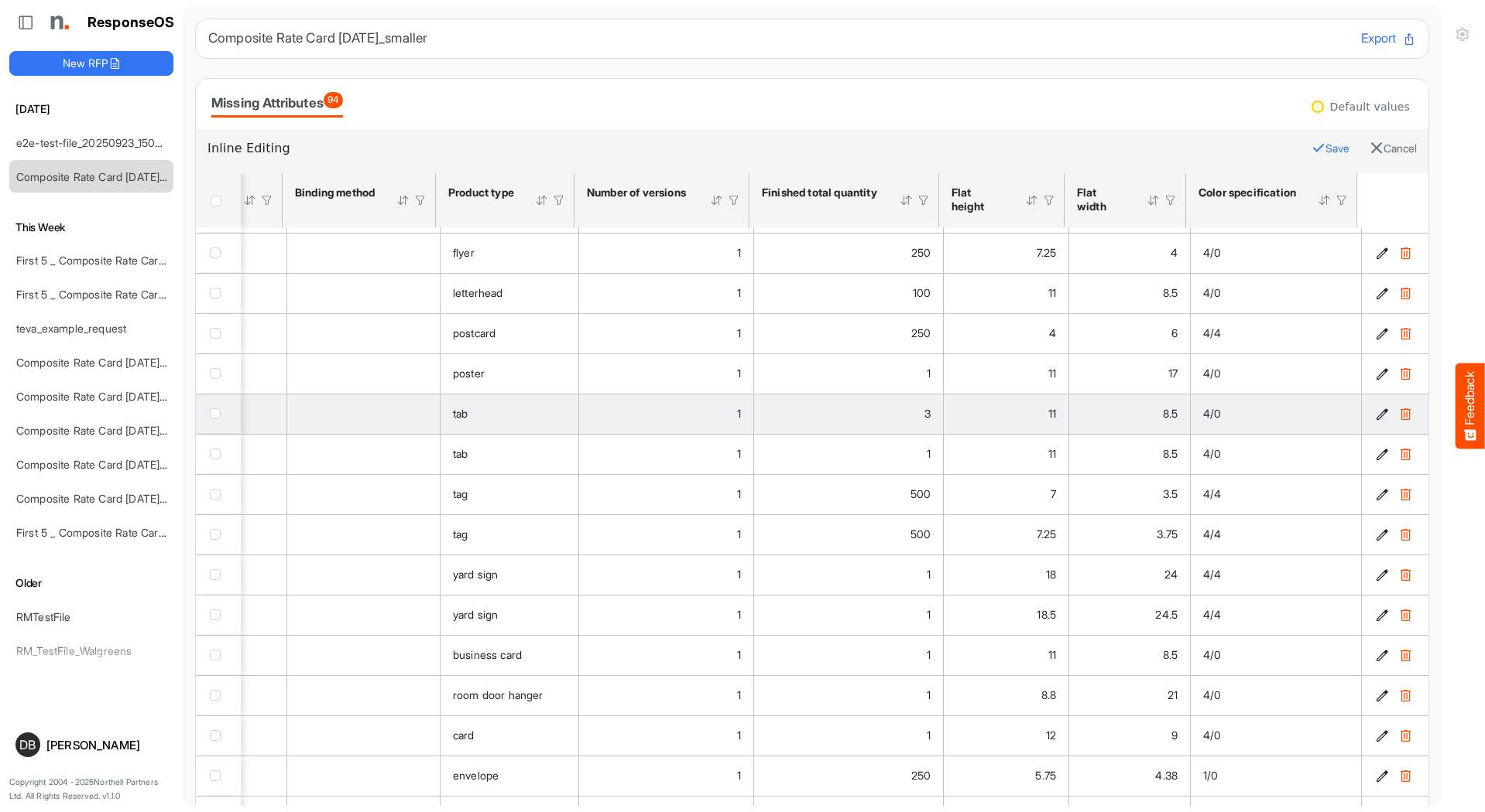
scroll to position [2770, 2241]
click at [83, 324] on link "teva_example_request" at bounding box center [70, 328] width 110 height 13
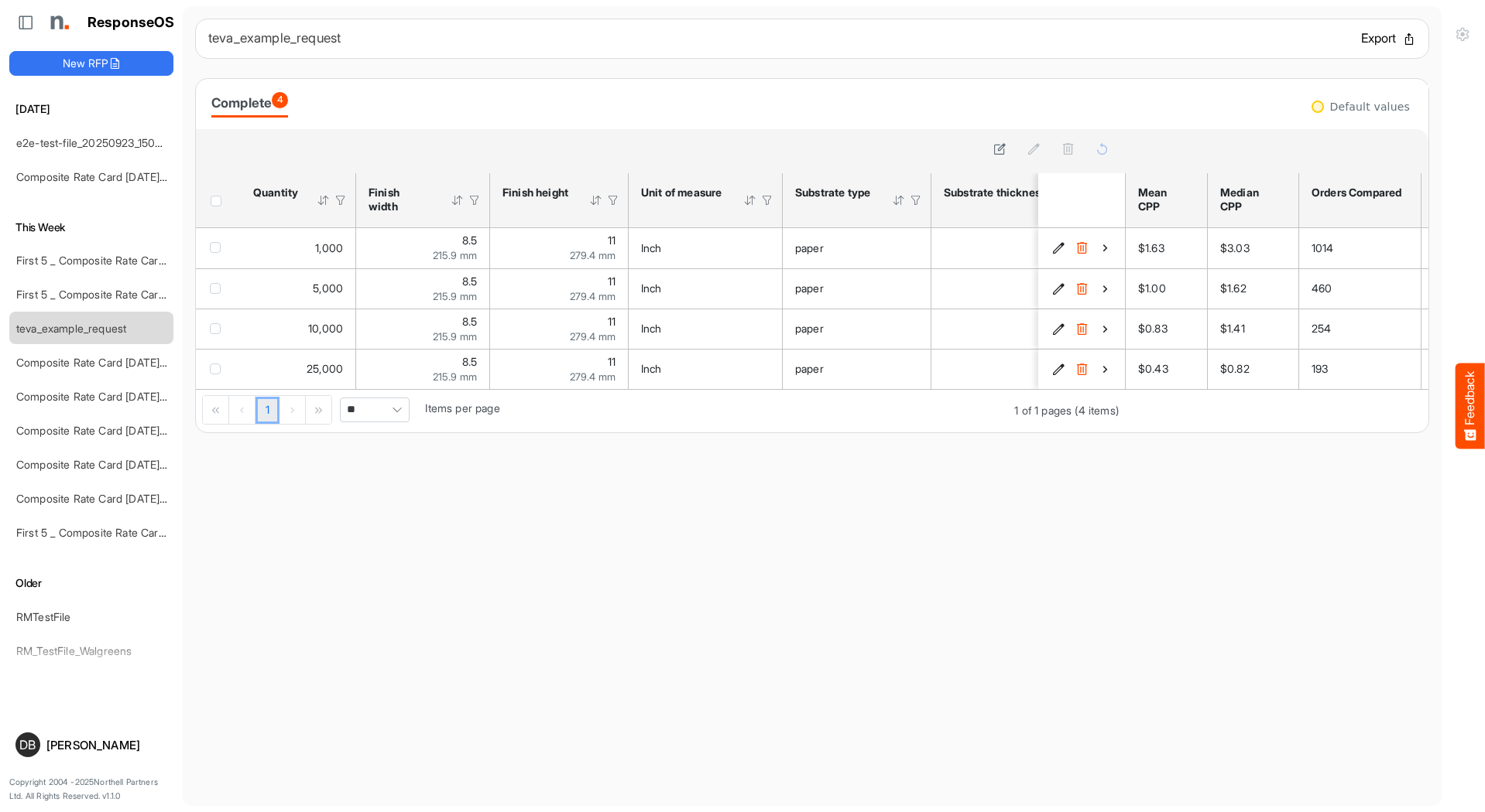
click at [1369, 37] on button "Export" at bounding box center [1388, 39] width 55 height 20
